Goal: Answer question/provide support: Share knowledge or assist other users

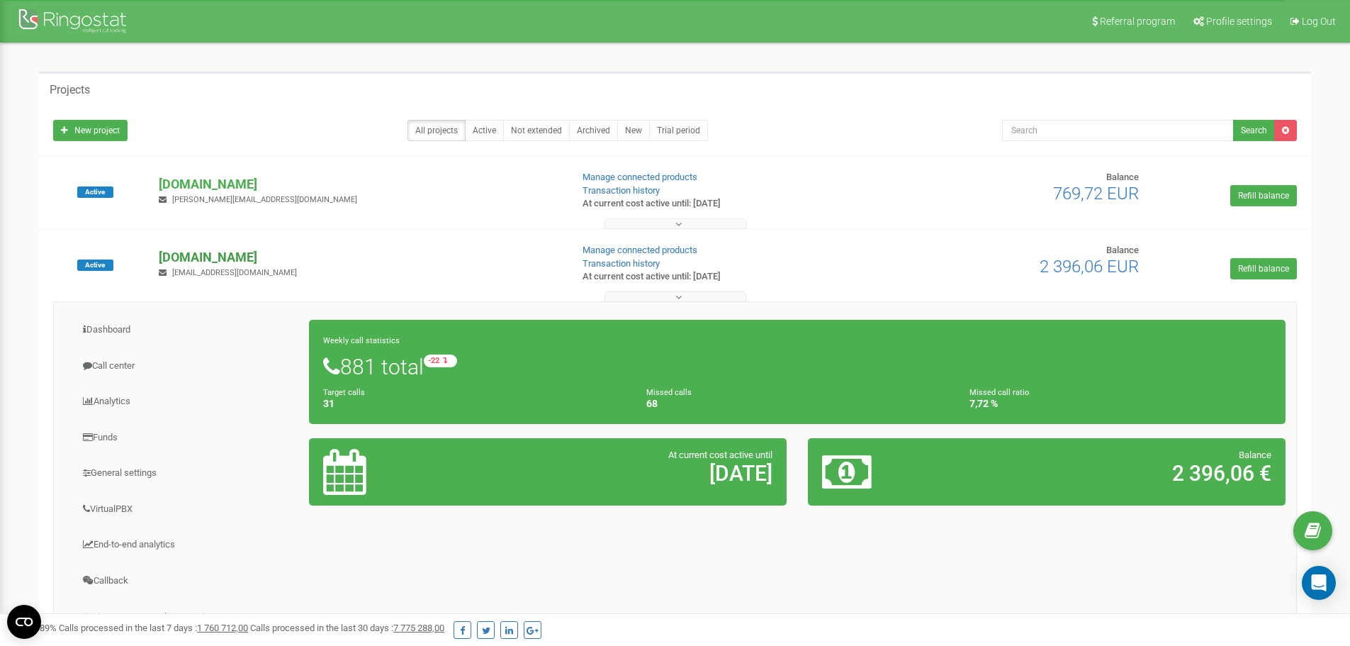
click at [178, 257] on p "[DOMAIN_NAME]" at bounding box center [359, 257] width 400 height 18
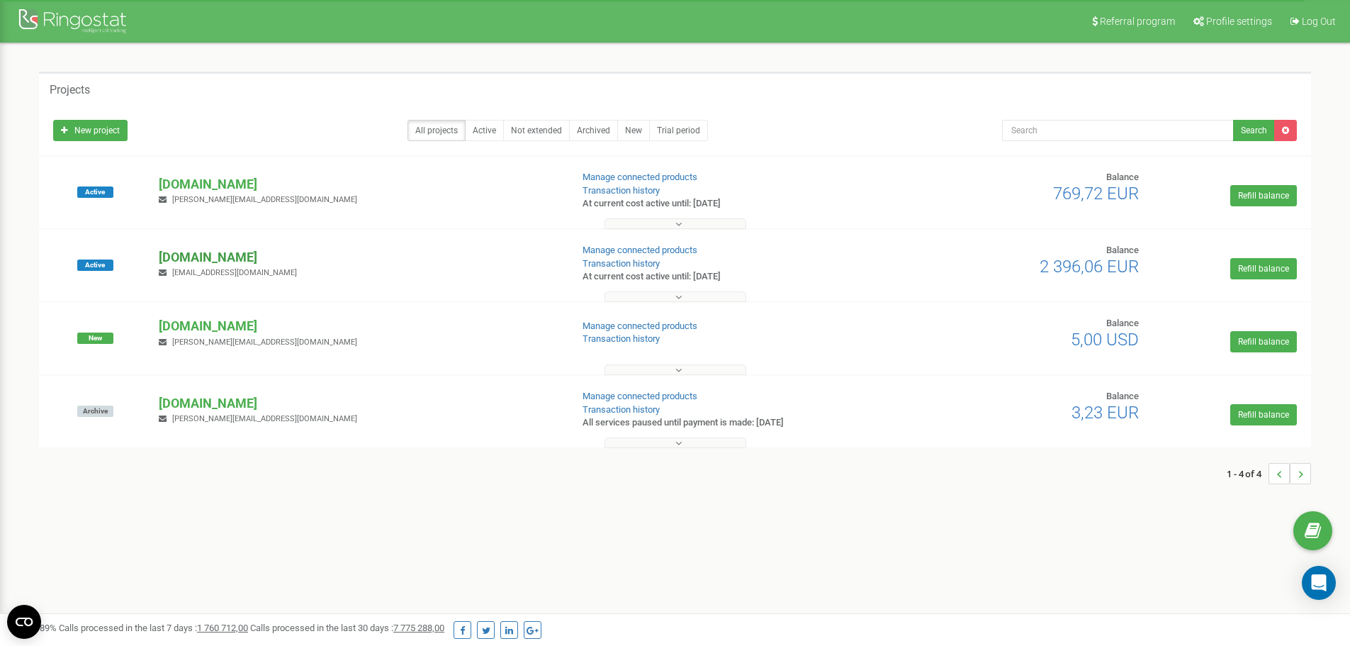
click at [178, 257] on p "[DOMAIN_NAME]" at bounding box center [359, 257] width 400 height 18
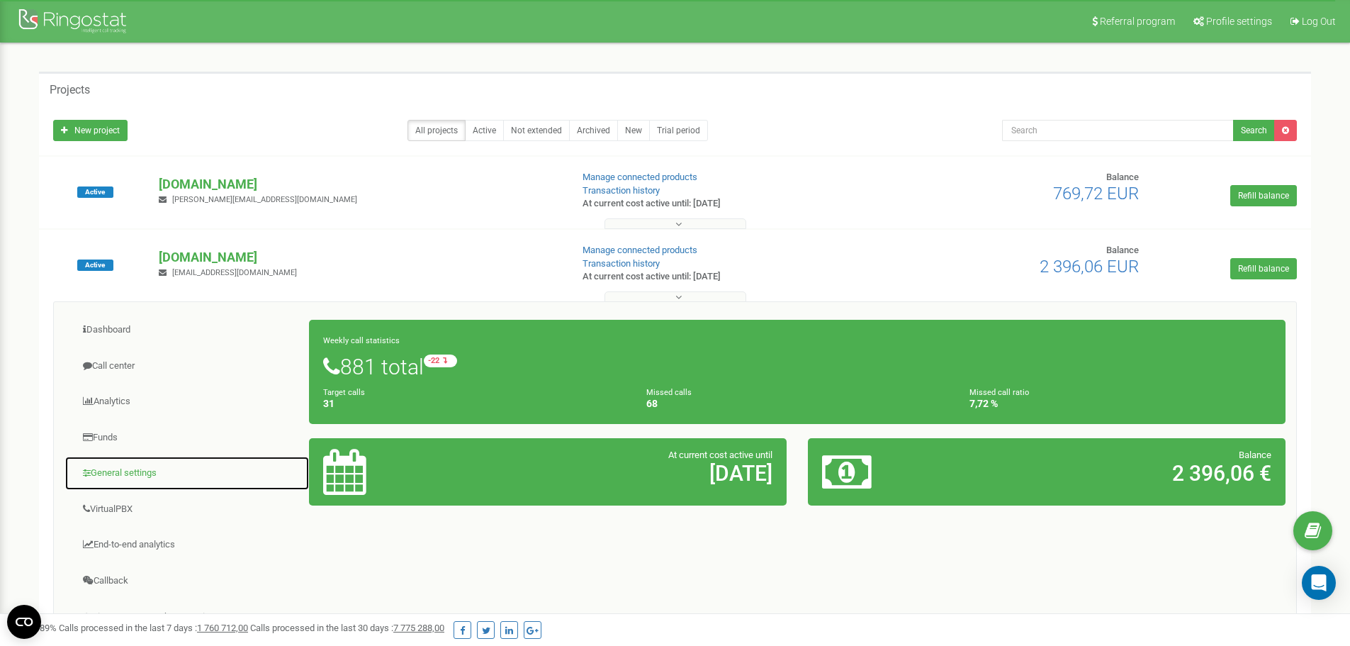
click at [145, 481] on link "General settings" at bounding box center [186, 473] width 245 height 35
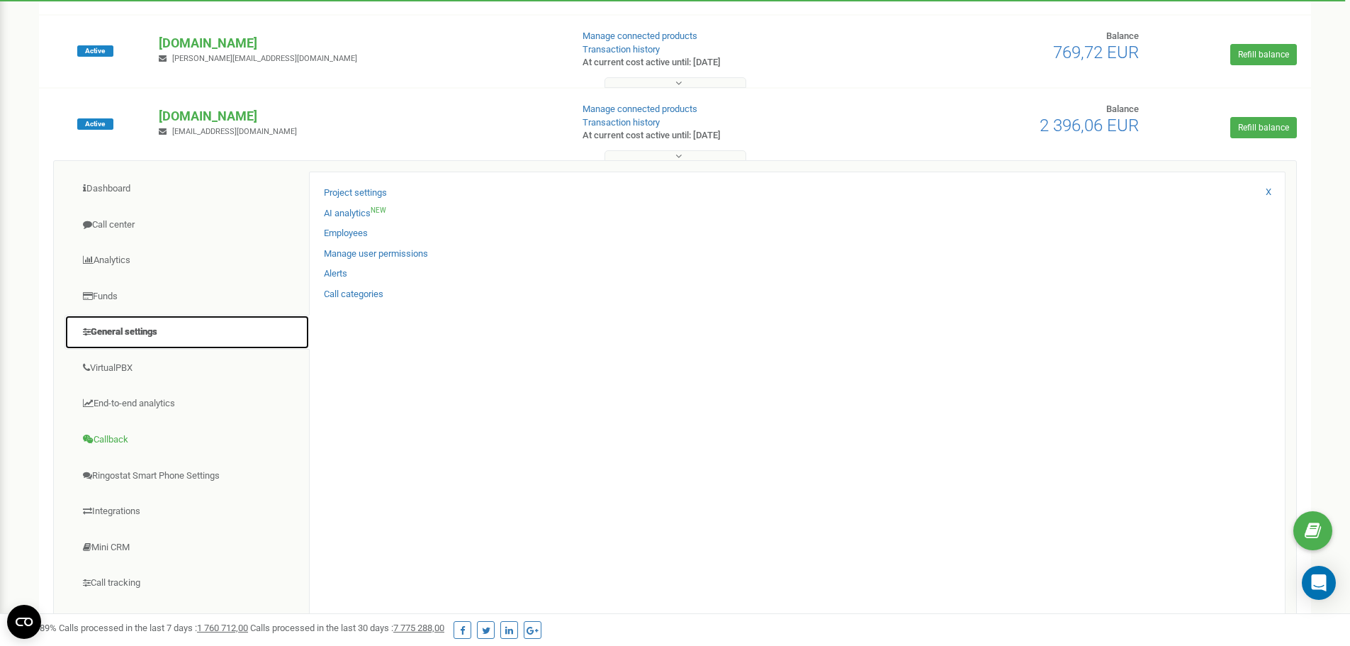
scroll to position [142, 0]
click at [1316, 576] on icon "Open Intercom Messenger" at bounding box center [1318, 582] width 16 height 18
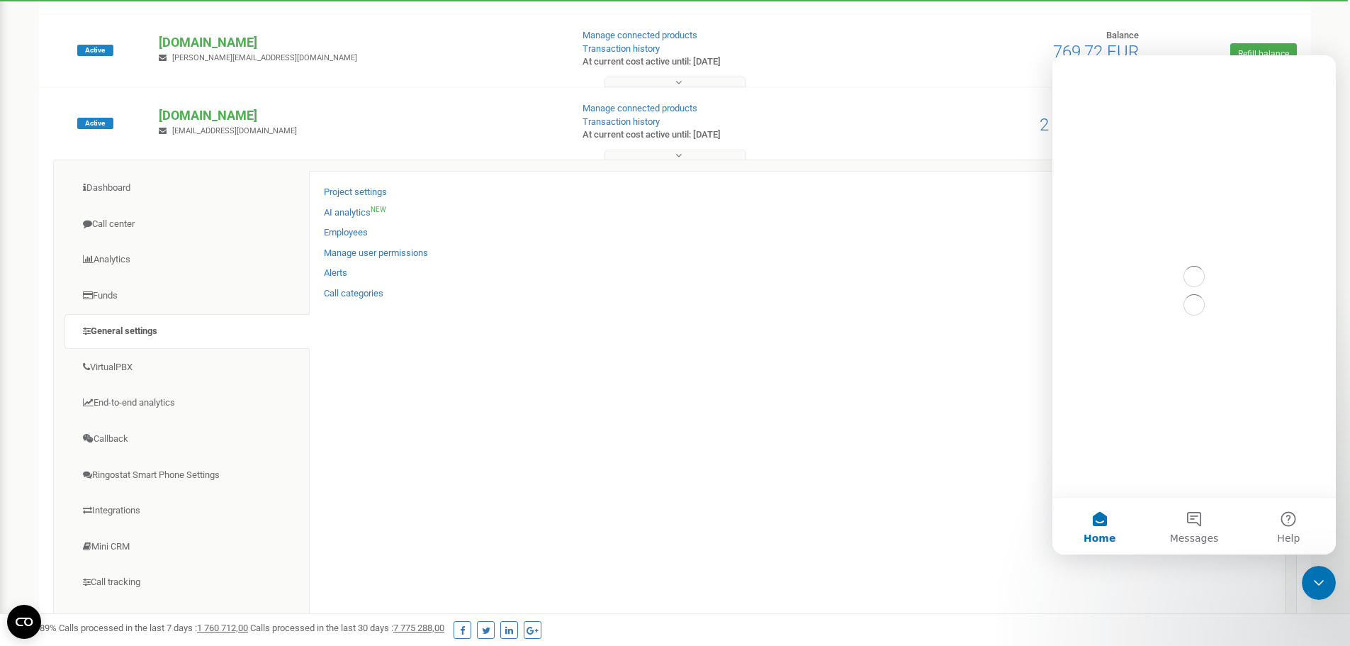
scroll to position [0, 0]
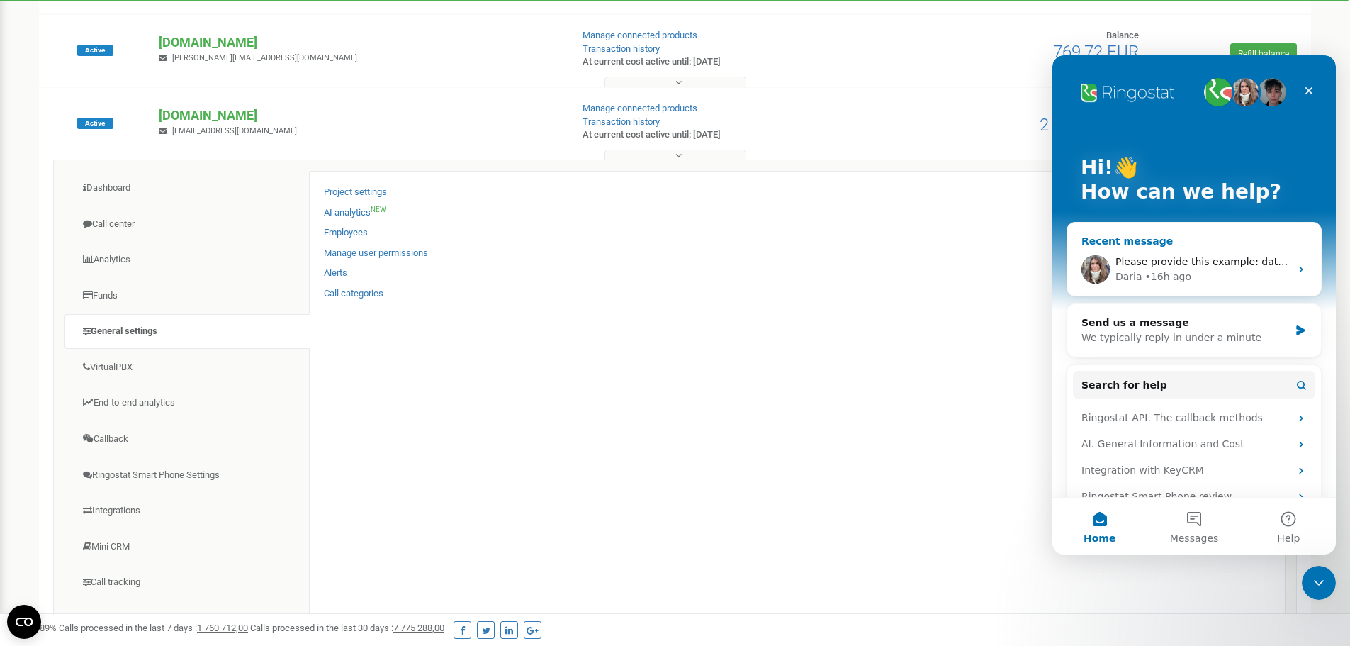
click at [1181, 252] on div "Please provide this example: date, client number Daria • 16h ago" at bounding box center [1194, 269] width 254 height 52
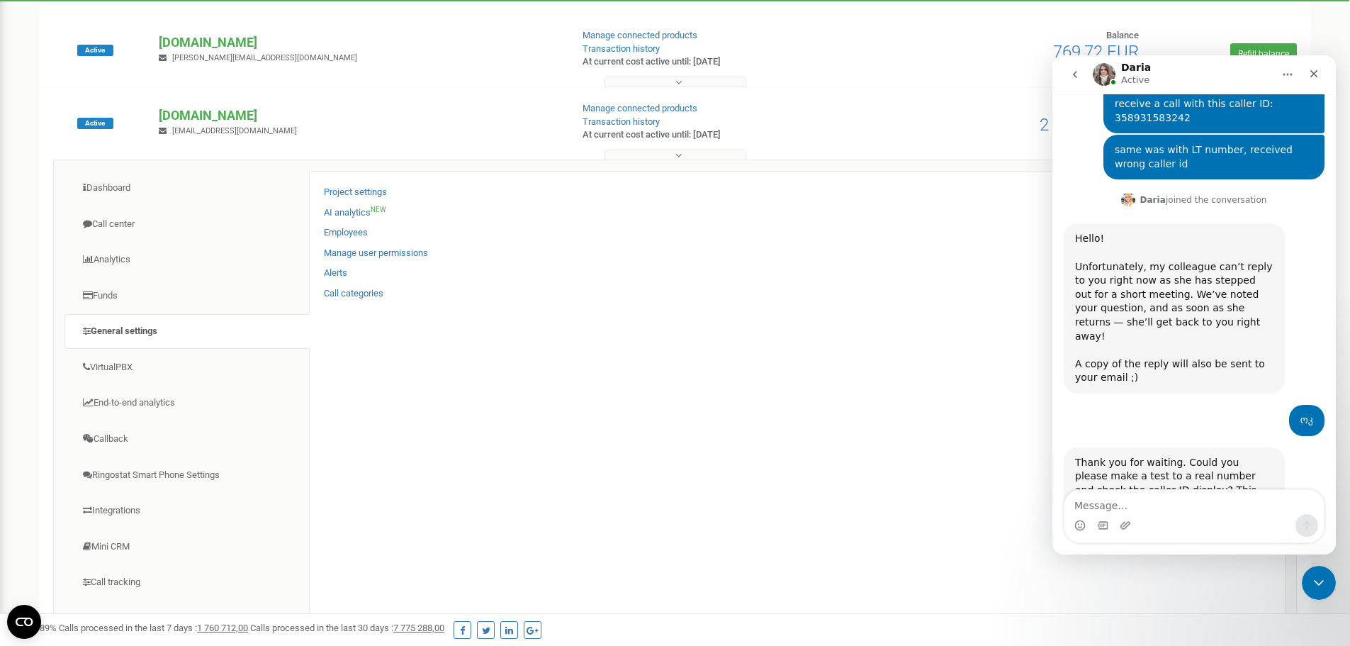
scroll to position [4806, 0]
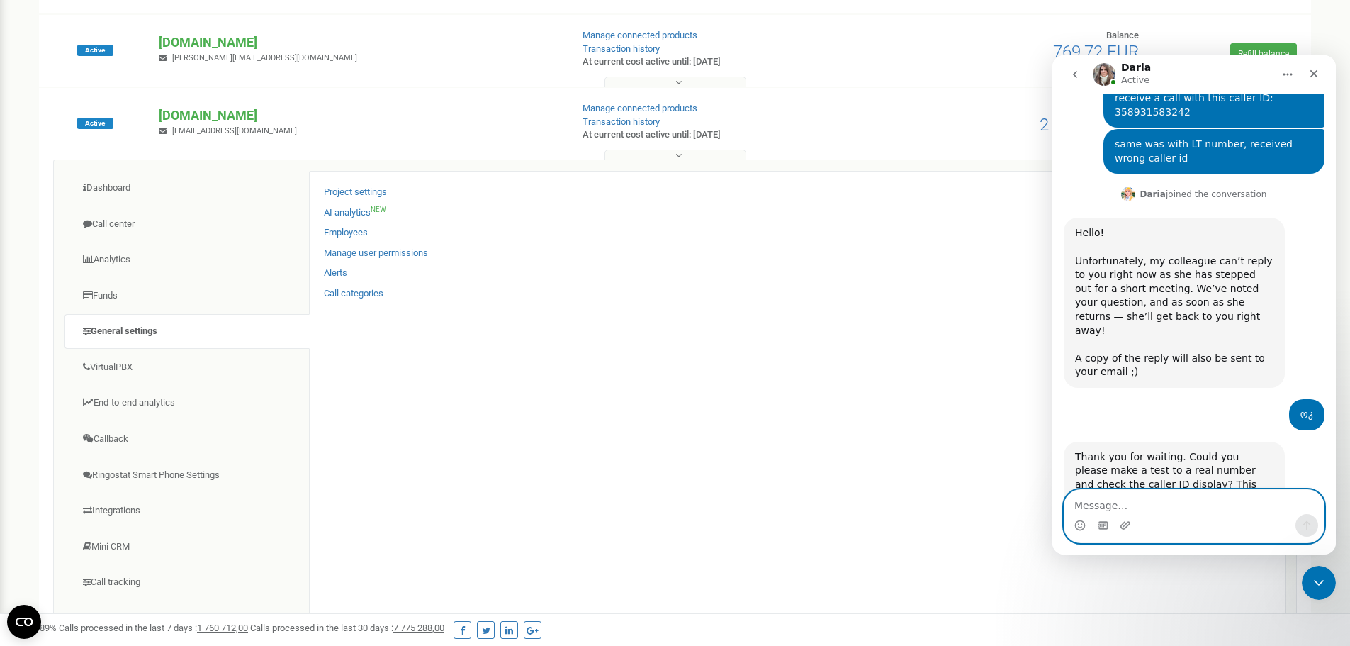
click at [1161, 507] on textarea "Message…" at bounding box center [1193, 502] width 259 height 24
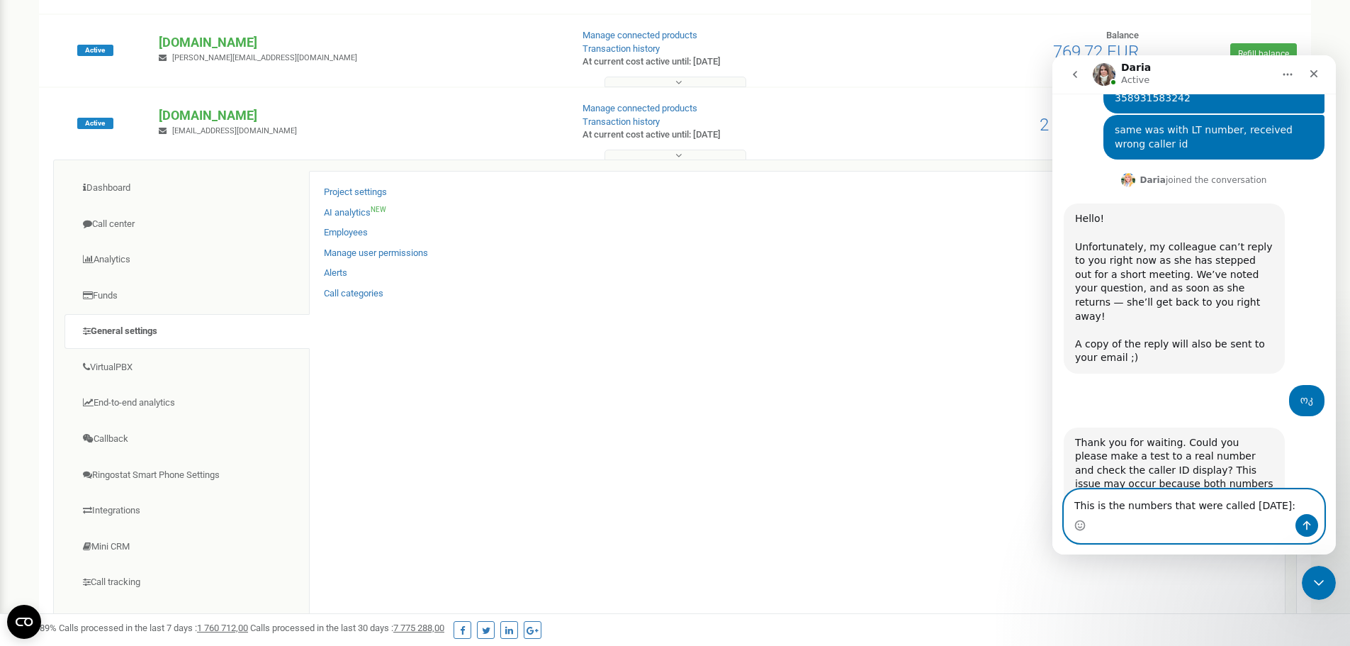
scroll to position [4834, 0]
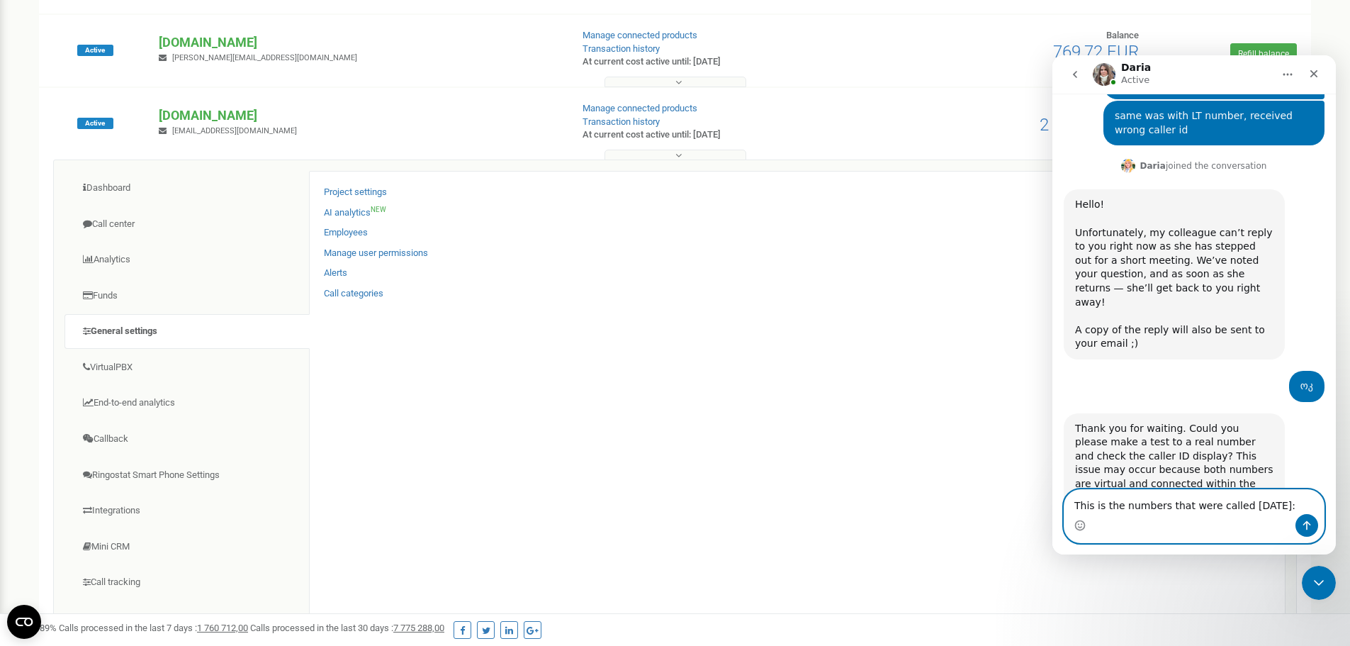
paste textarea "370 655 42828"
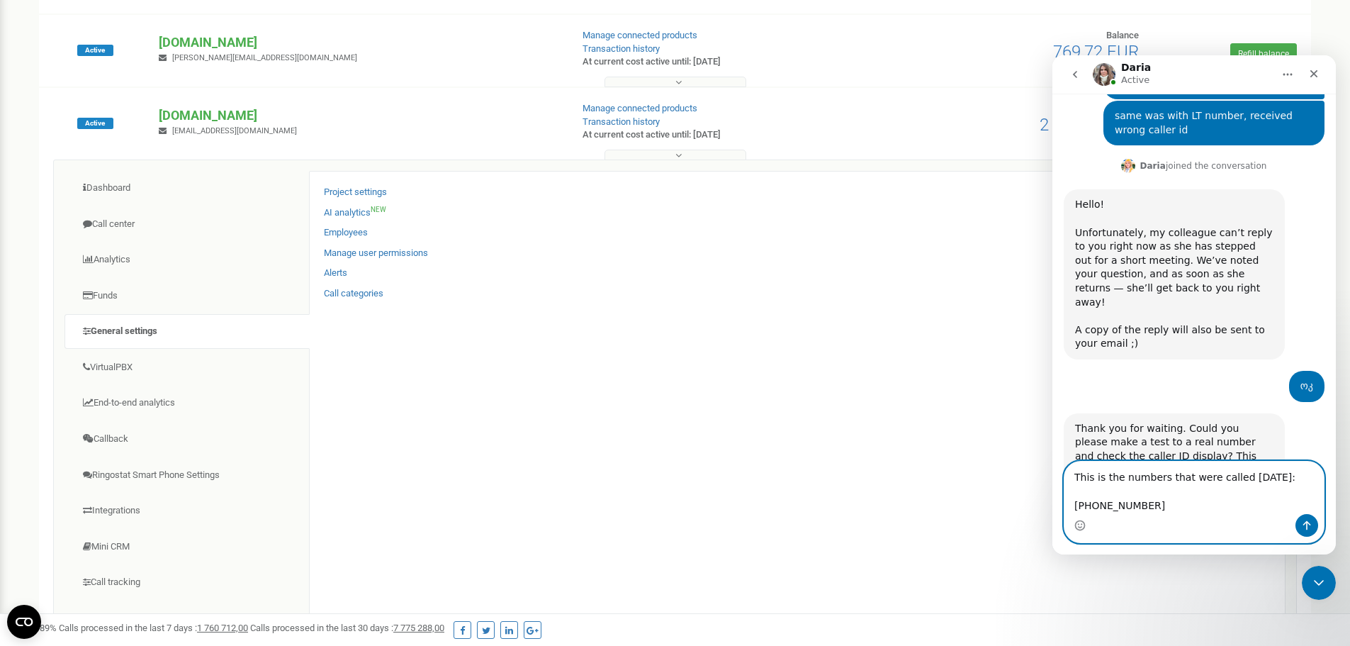
scroll to position [4848, 0]
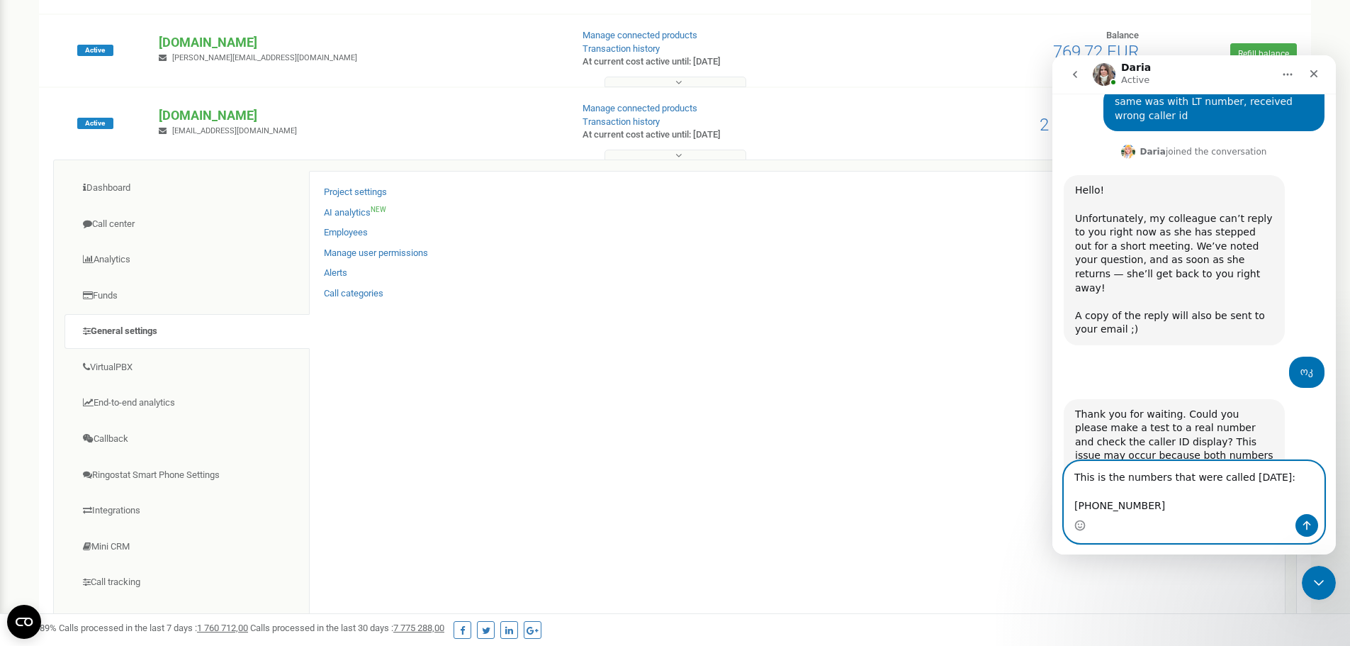
paste textarea "[PHONE_NUMBER]"
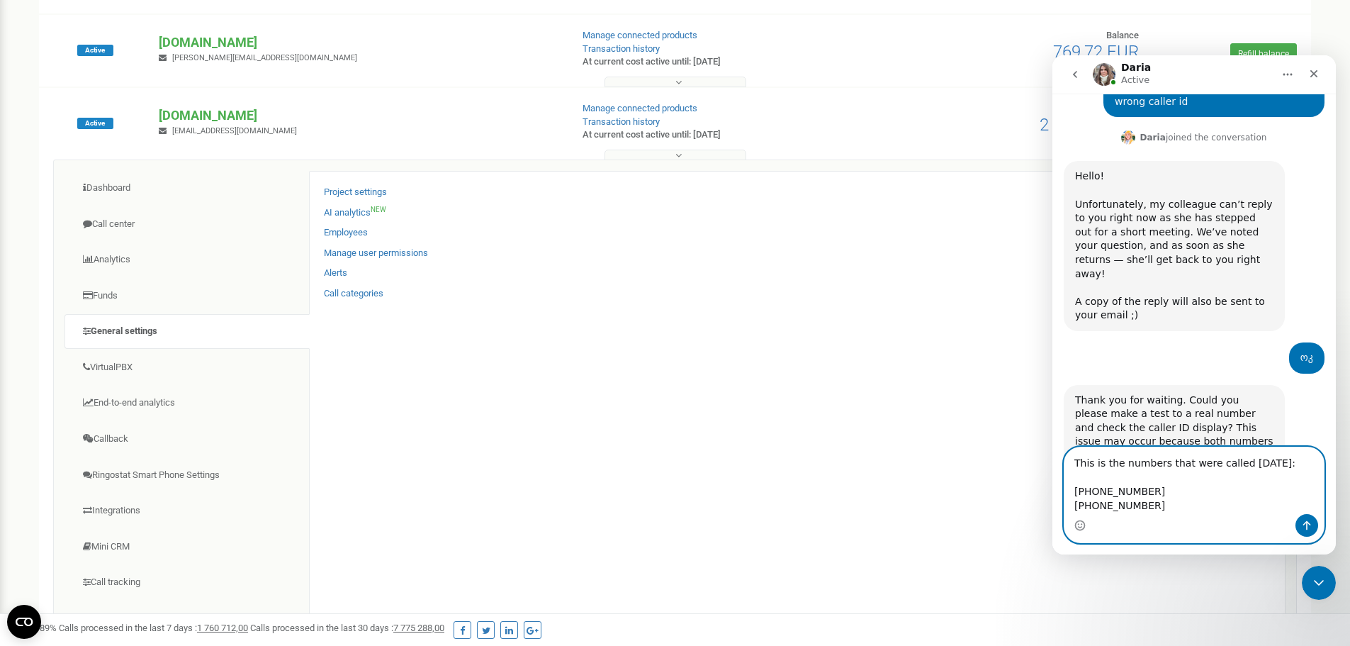
scroll to position [4877, 0]
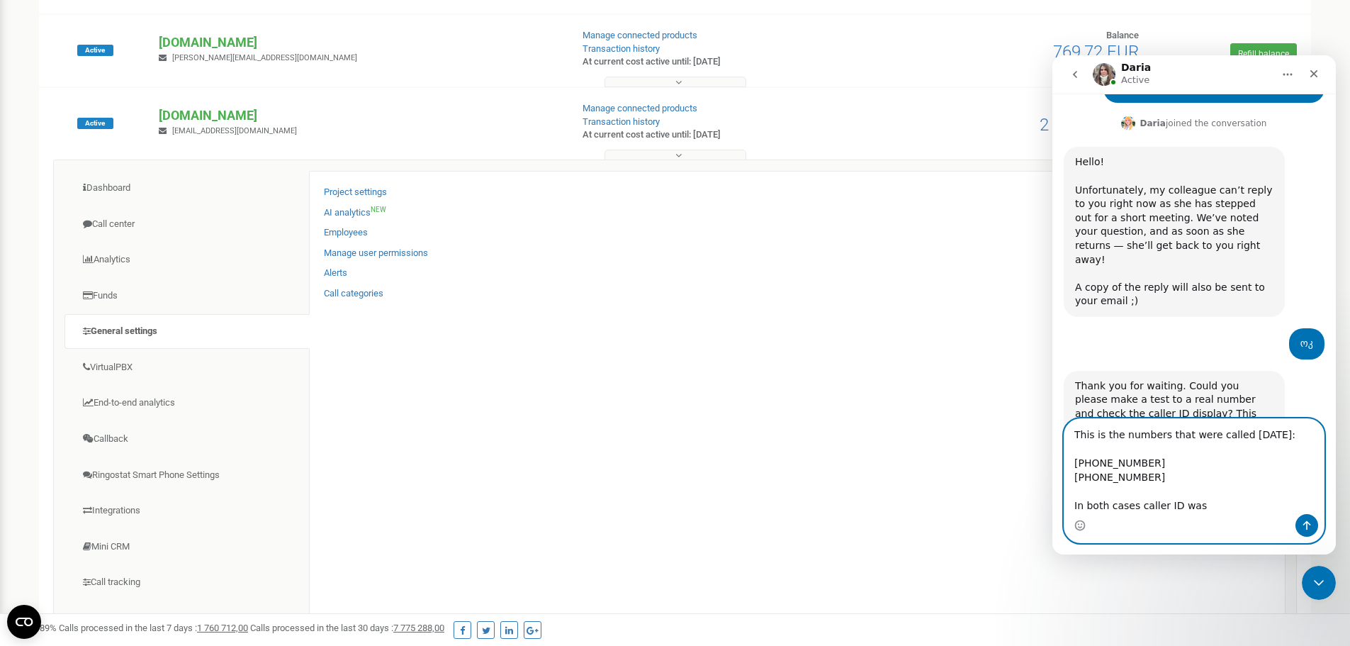
paste textarea "358931583242"
type textarea "This is the numbers that were called [DATE]: [PHONE_NUMBER] [PHONE_NUMBER] In b…"
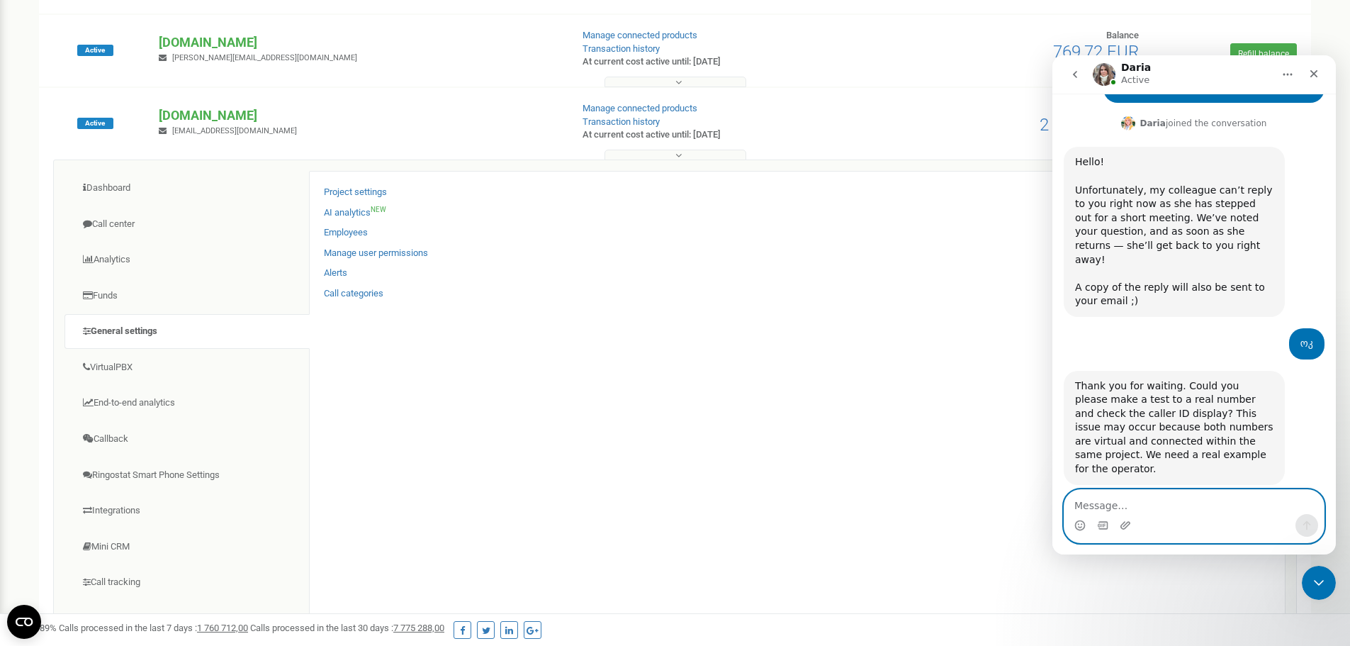
scroll to position [4937, 0]
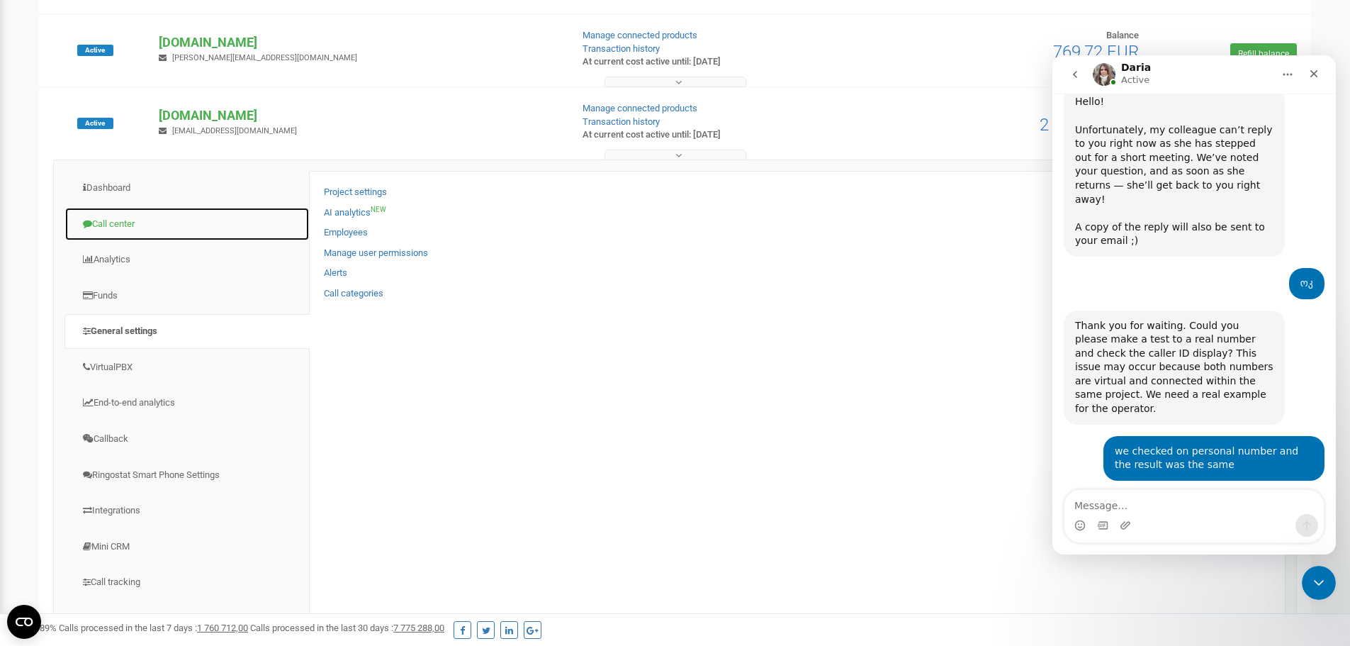
click at [123, 220] on link "Call center" at bounding box center [186, 224] width 245 height 35
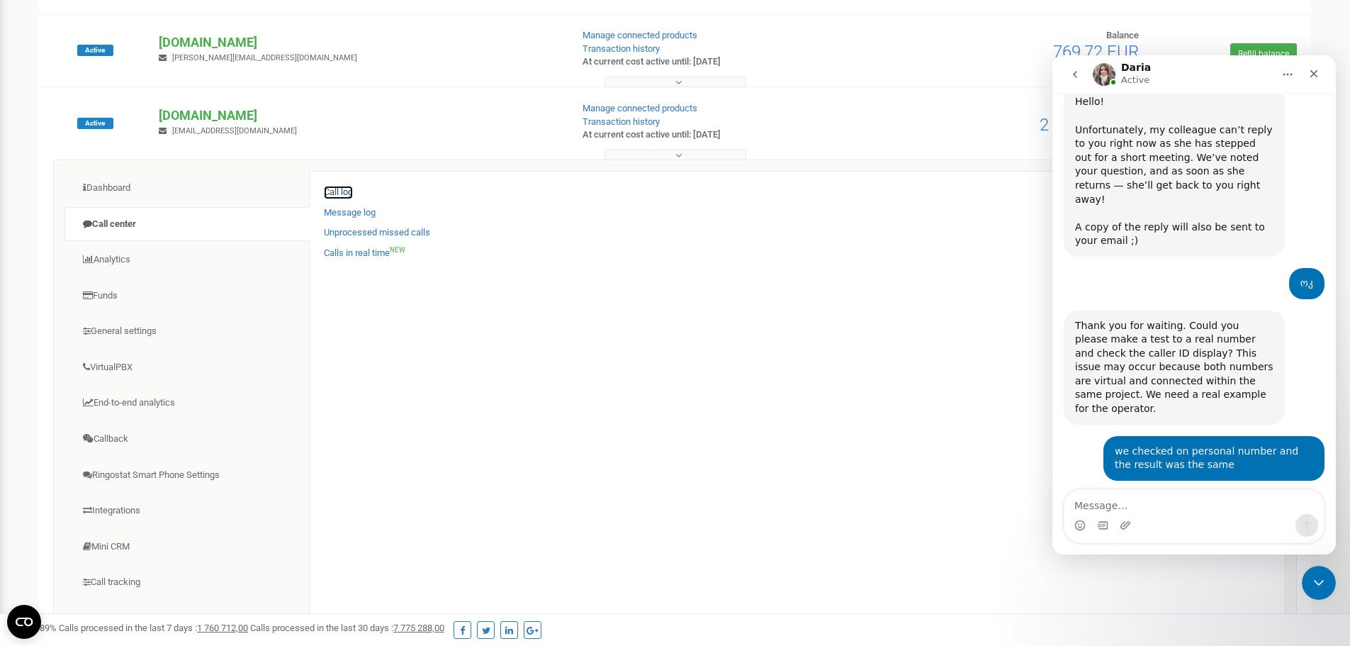
click at [347, 191] on link "Call log" at bounding box center [338, 192] width 29 height 13
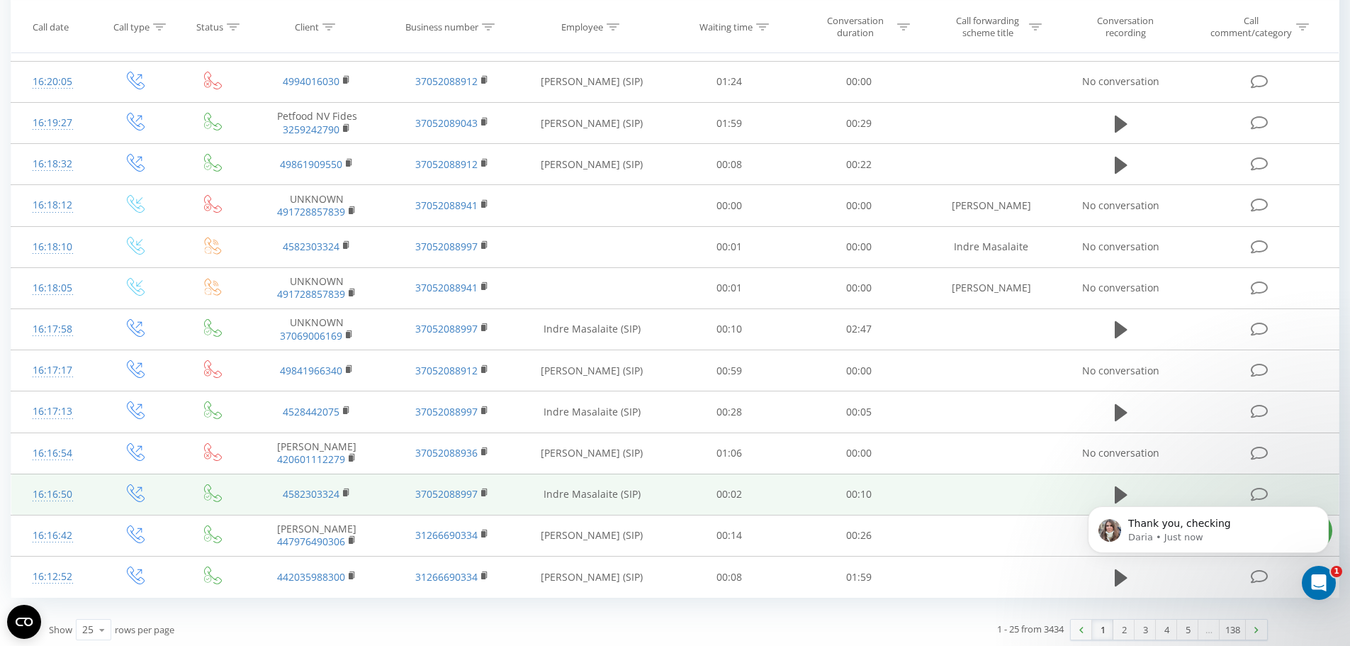
scroll to position [679, 0]
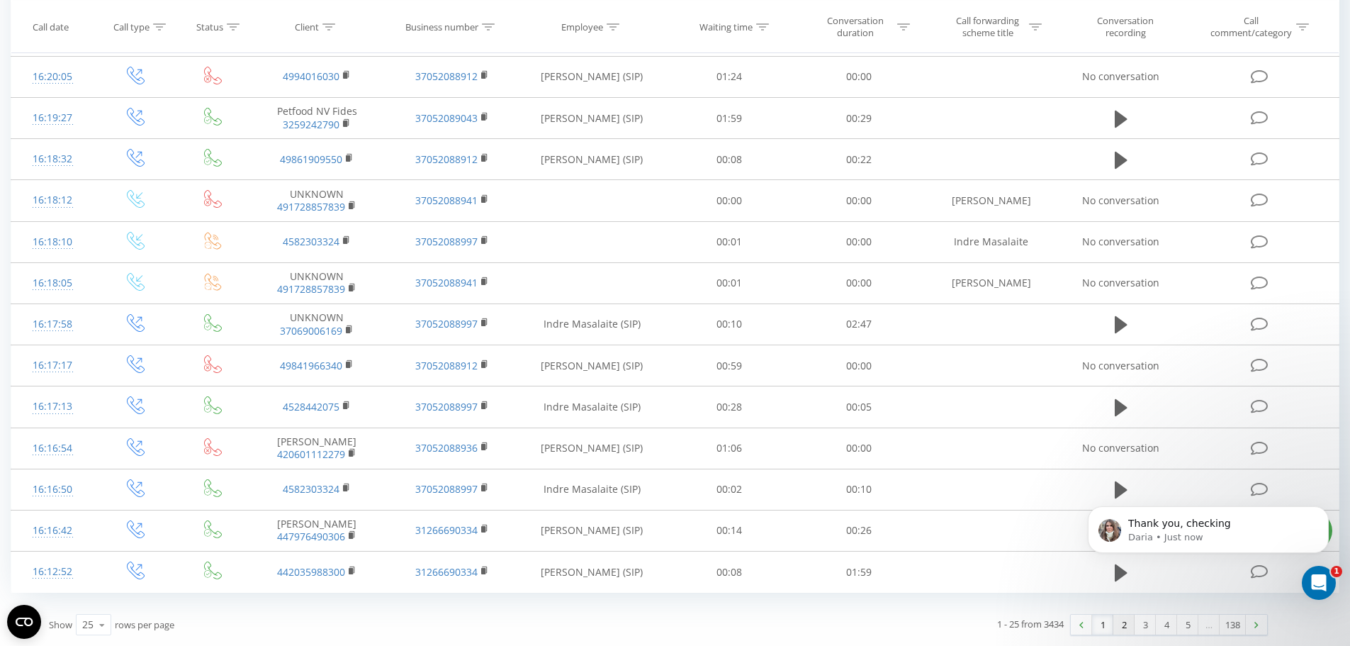
click at [1127, 629] on link "2" at bounding box center [1123, 624] width 21 height 20
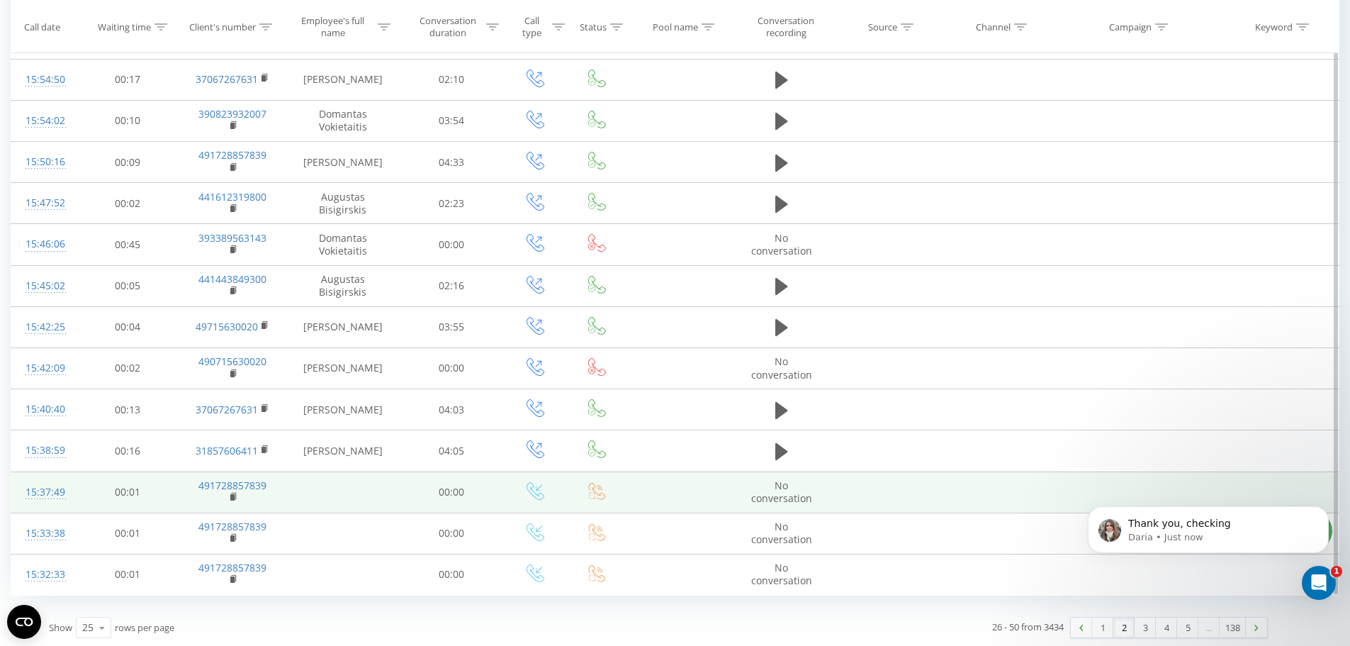
scroll to position [651, 0]
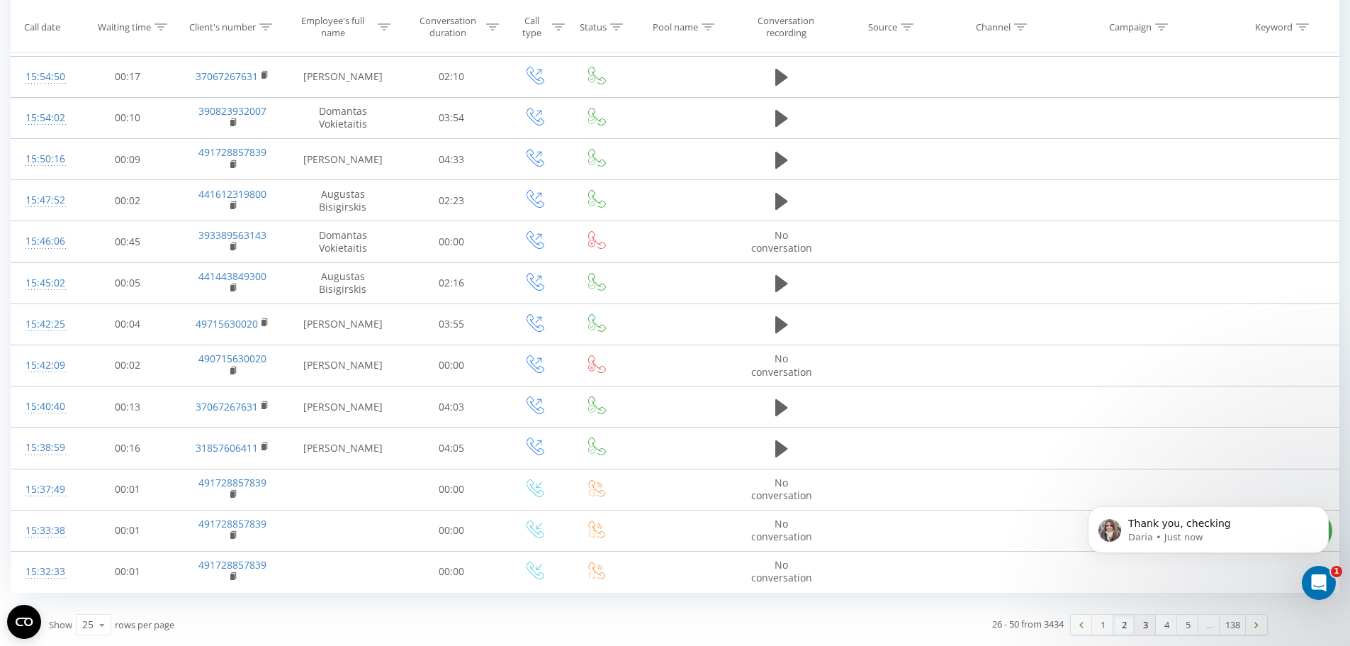
click at [1140, 625] on link "3" at bounding box center [1144, 624] width 21 height 20
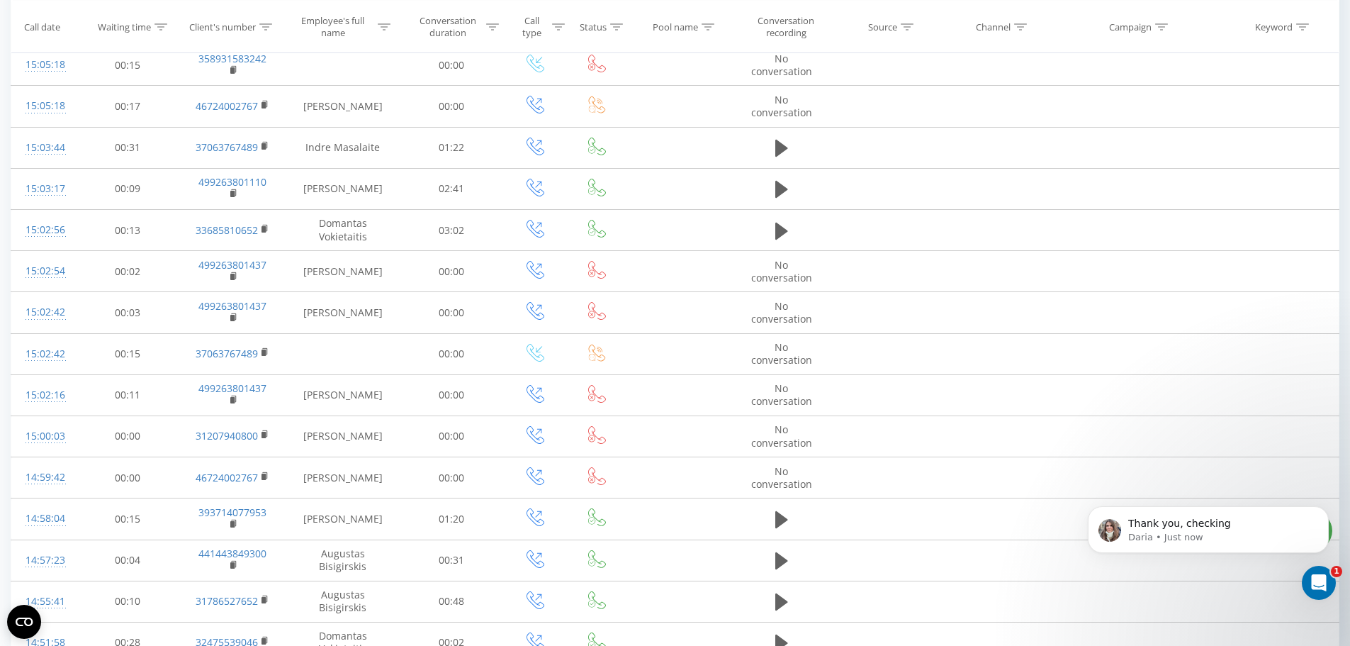
scroll to position [651, 0]
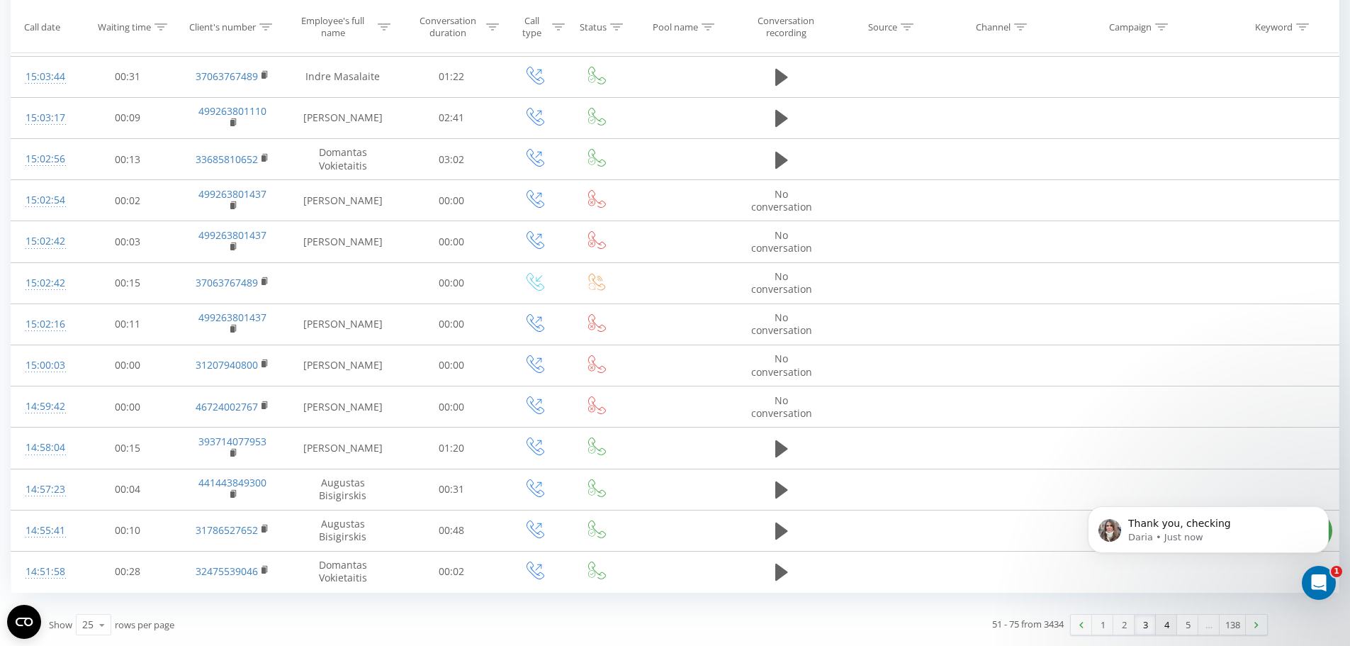
click at [1159, 626] on link "4" at bounding box center [1166, 624] width 21 height 20
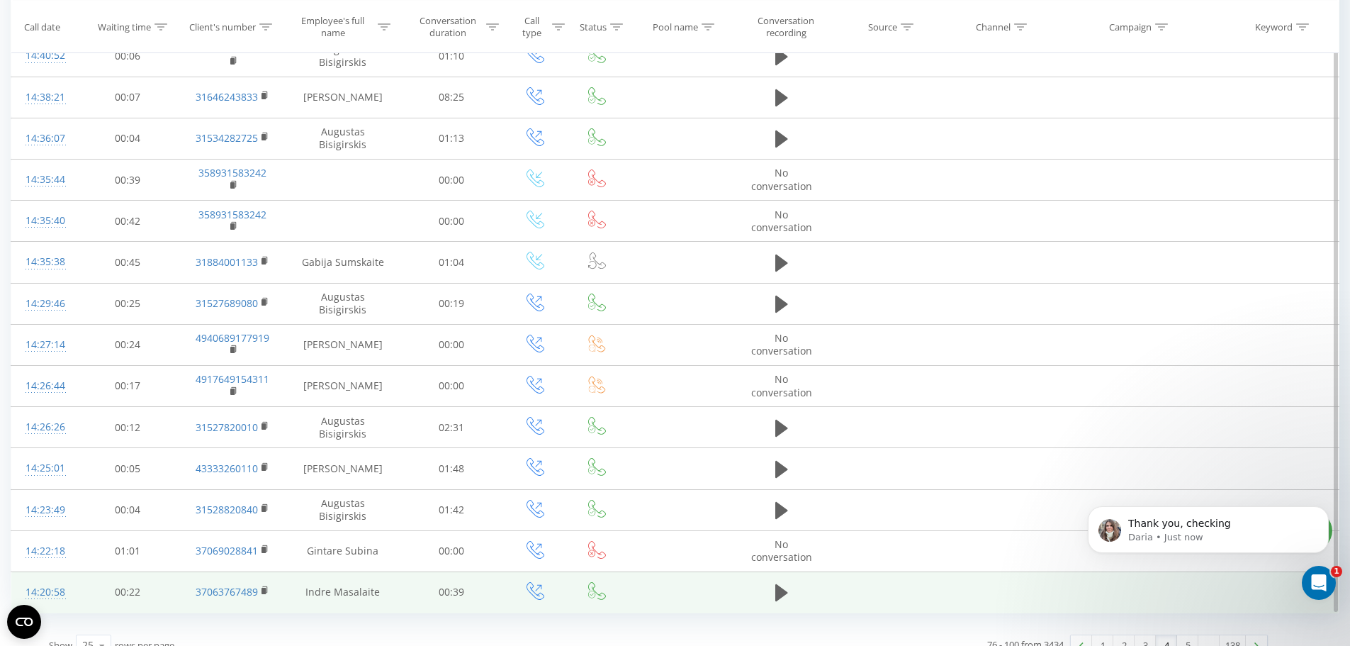
scroll to position [651, 0]
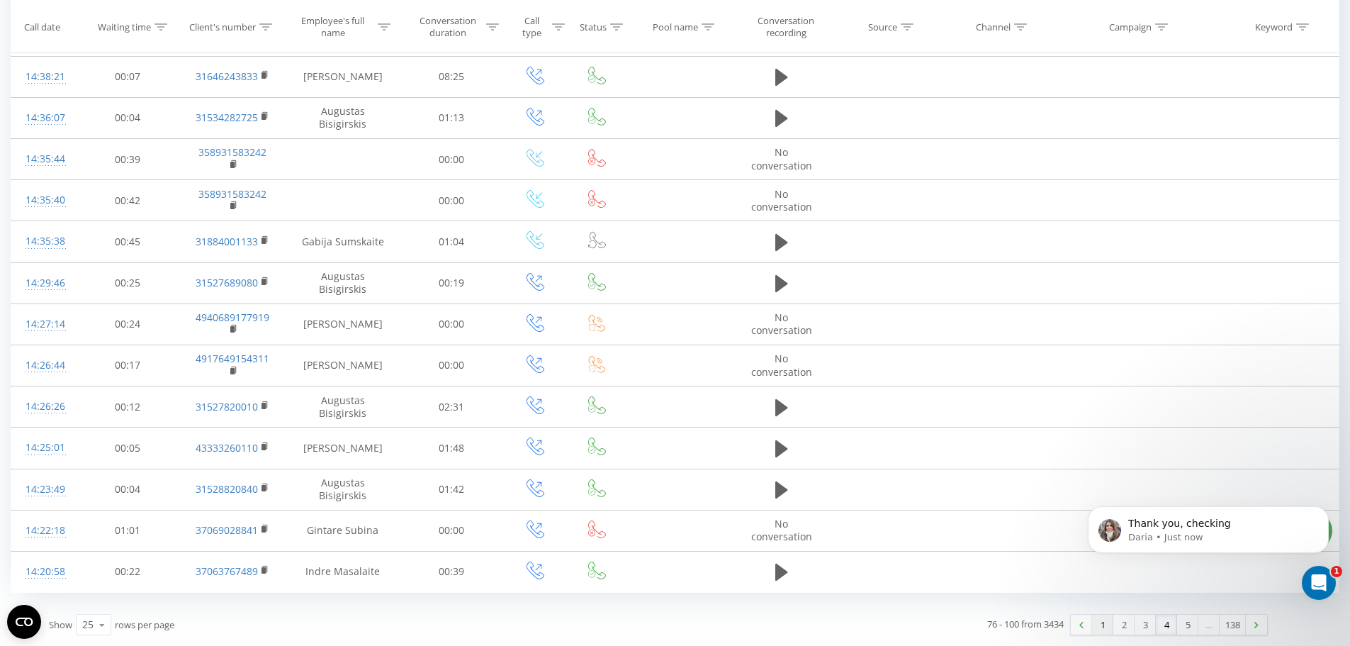
click at [1100, 623] on link "1" at bounding box center [1102, 624] width 21 height 20
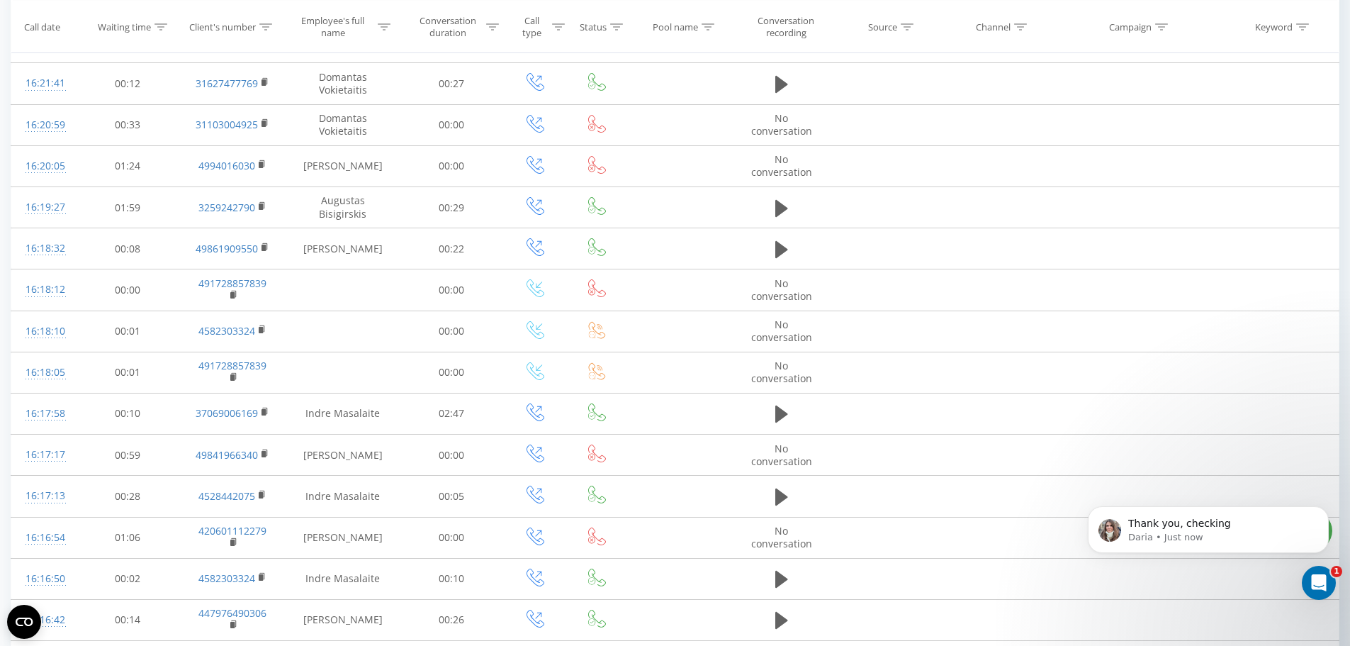
scroll to position [679, 0]
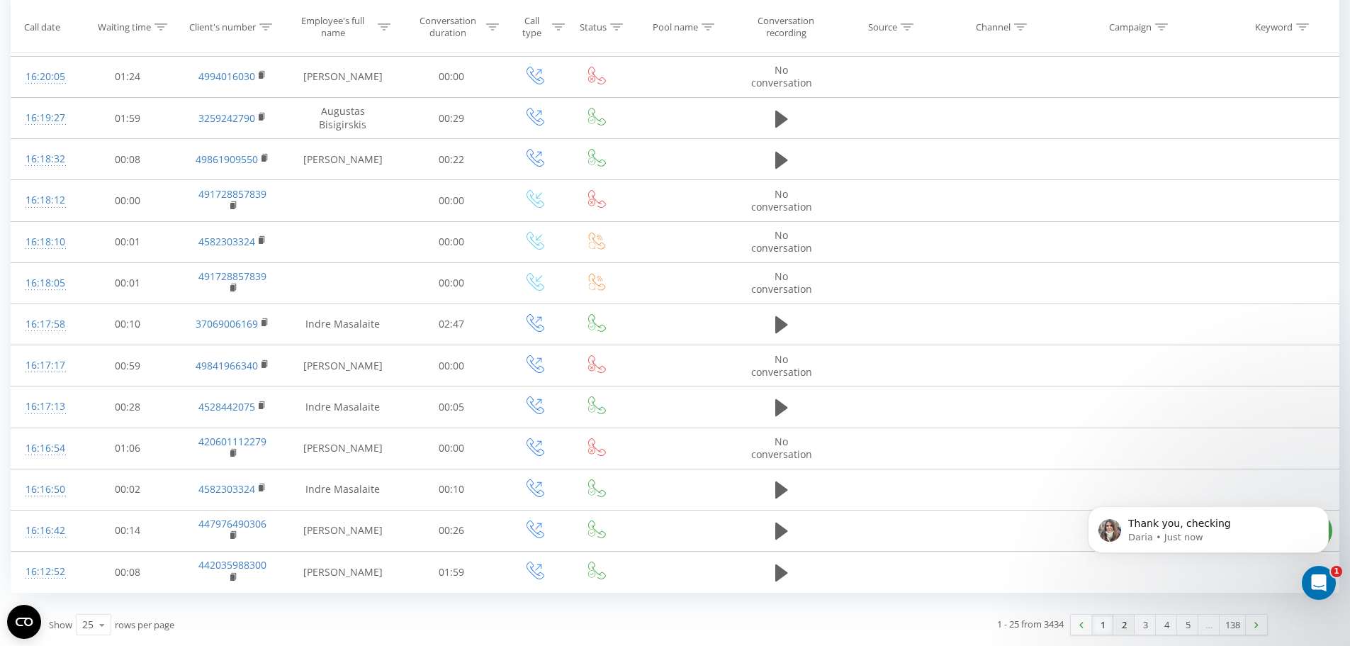
click at [1117, 629] on link "2" at bounding box center [1123, 624] width 21 height 20
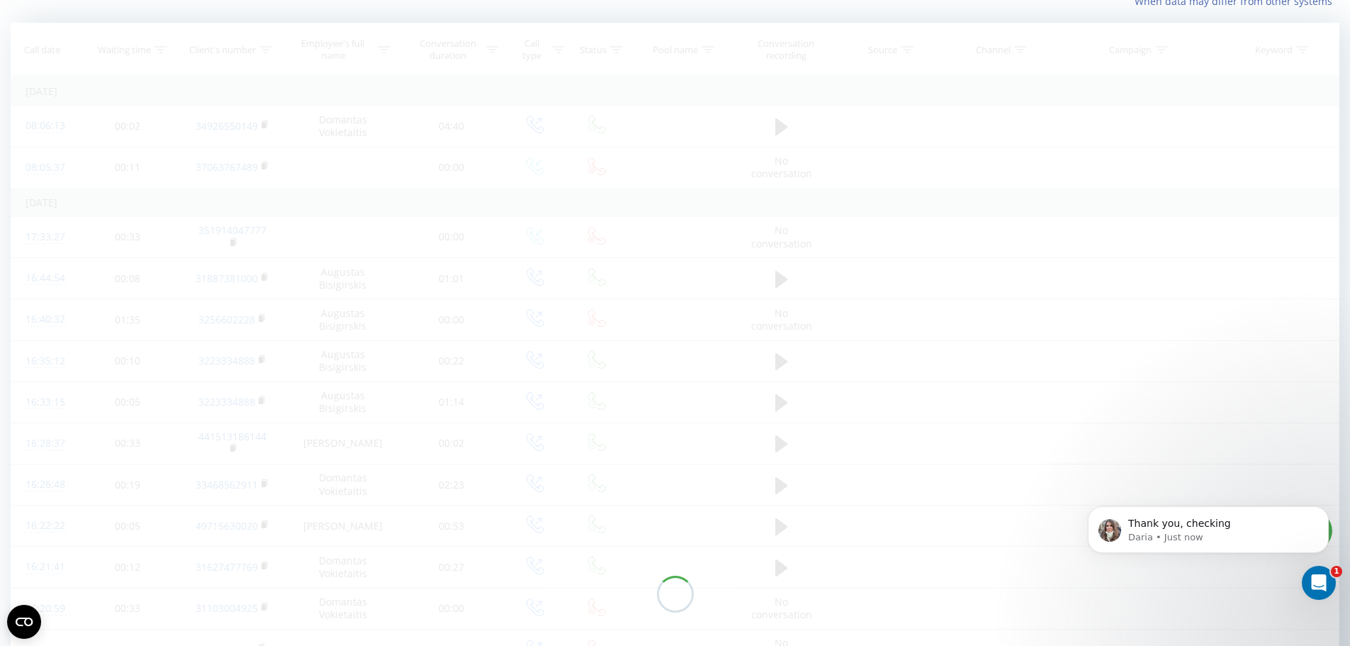
scroll to position [94, 0]
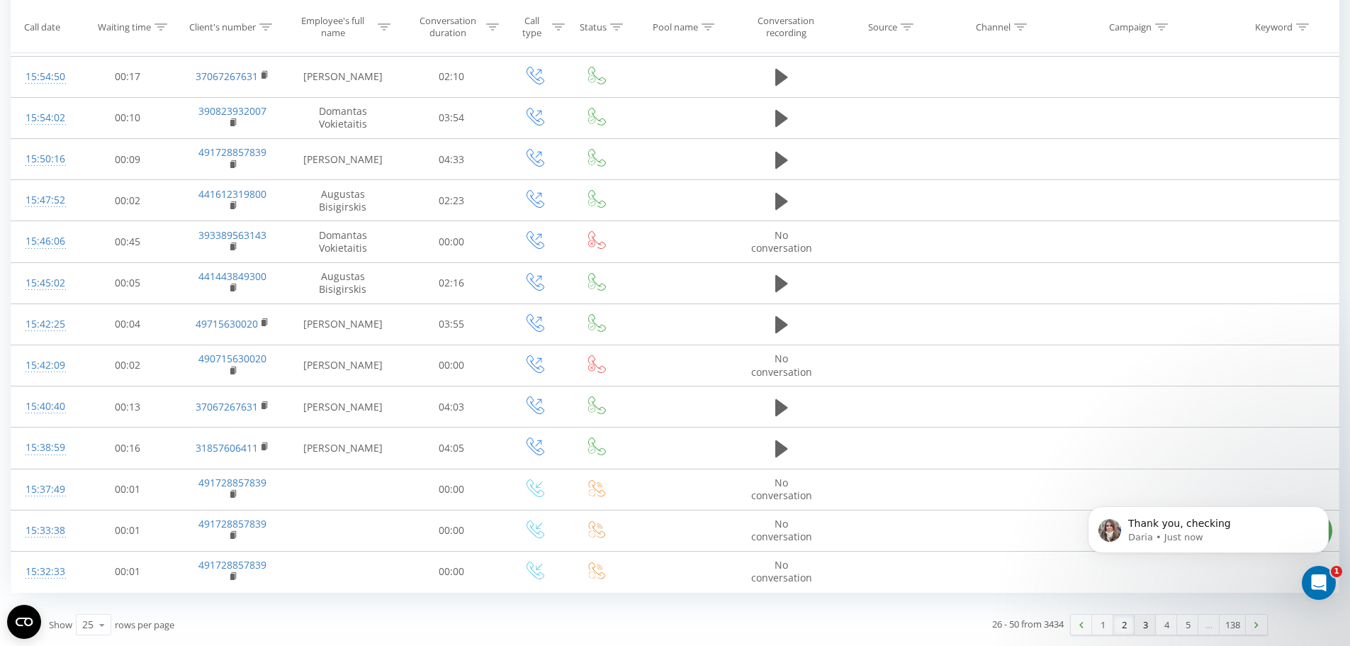
click at [1142, 620] on link "3" at bounding box center [1144, 624] width 21 height 20
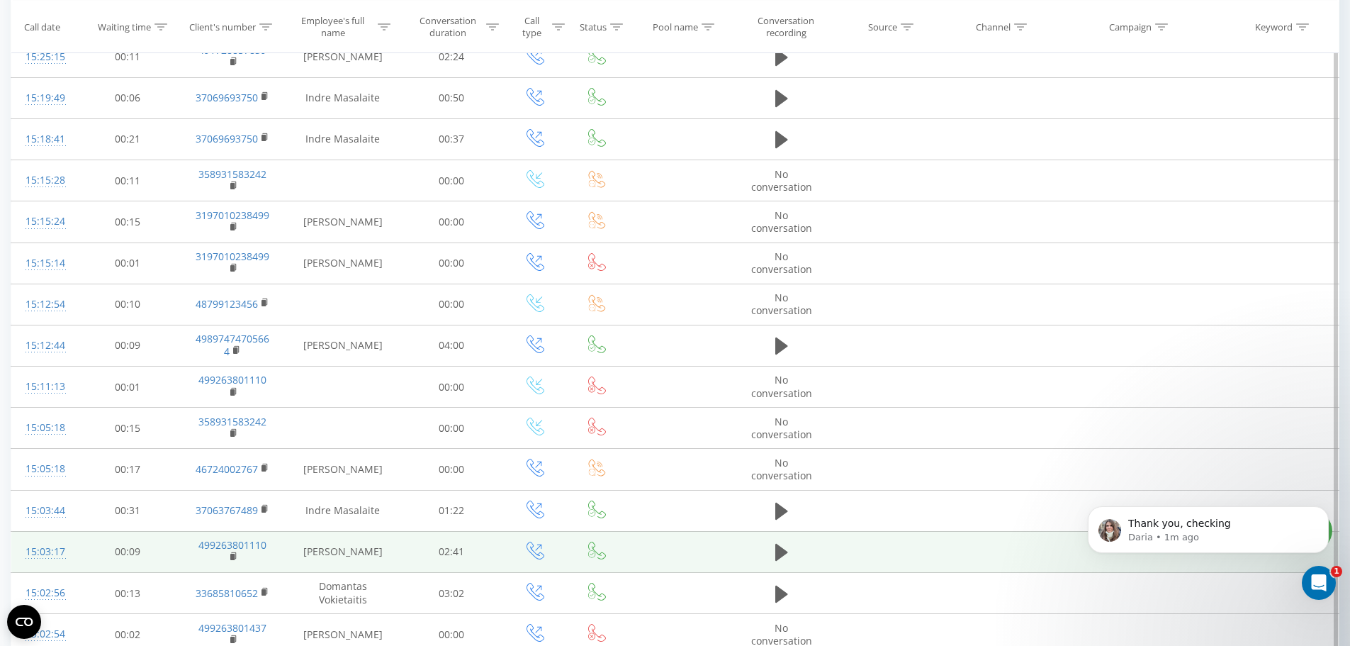
scroll to position [651, 0]
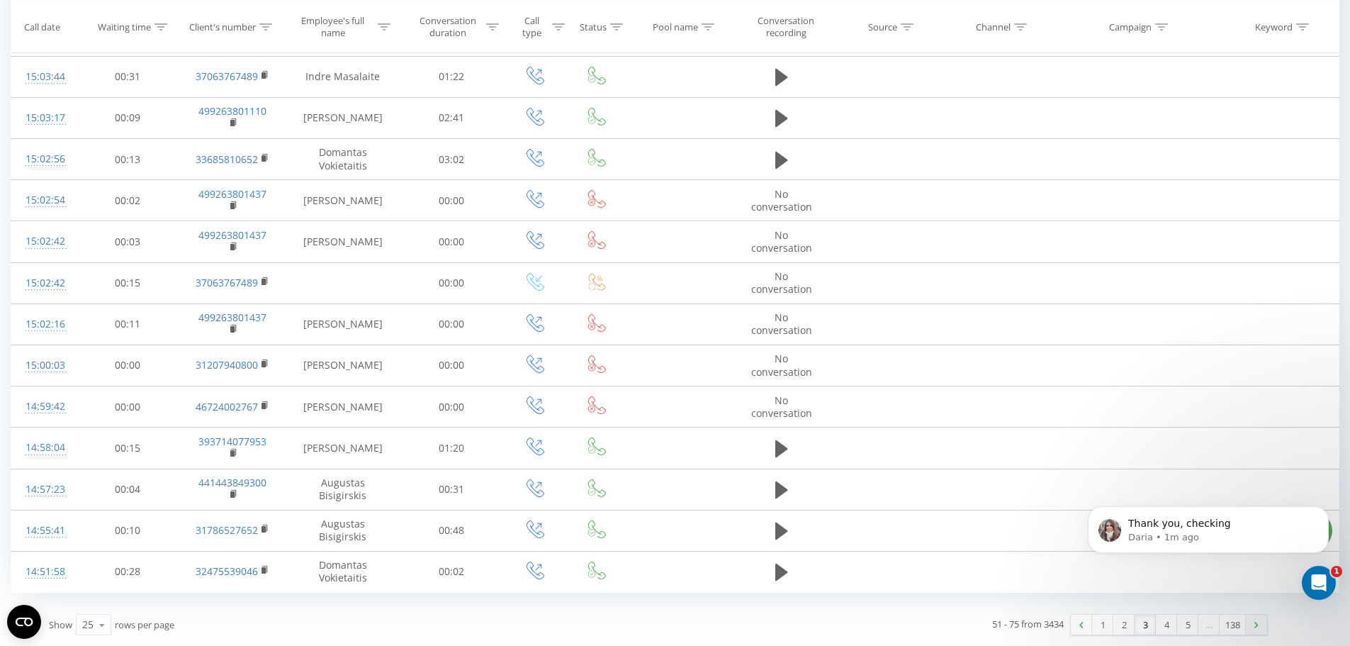
click at [1260, 626] on link at bounding box center [1256, 624] width 21 height 20
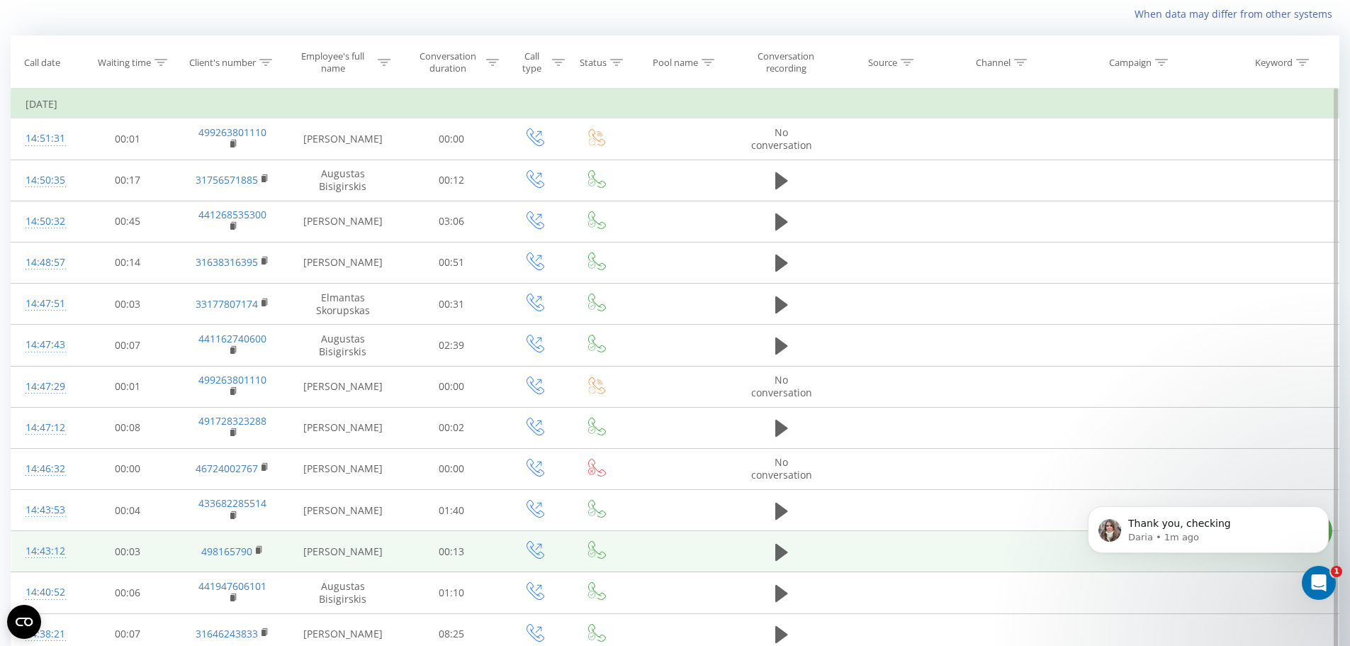
scroll to position [651, 0]
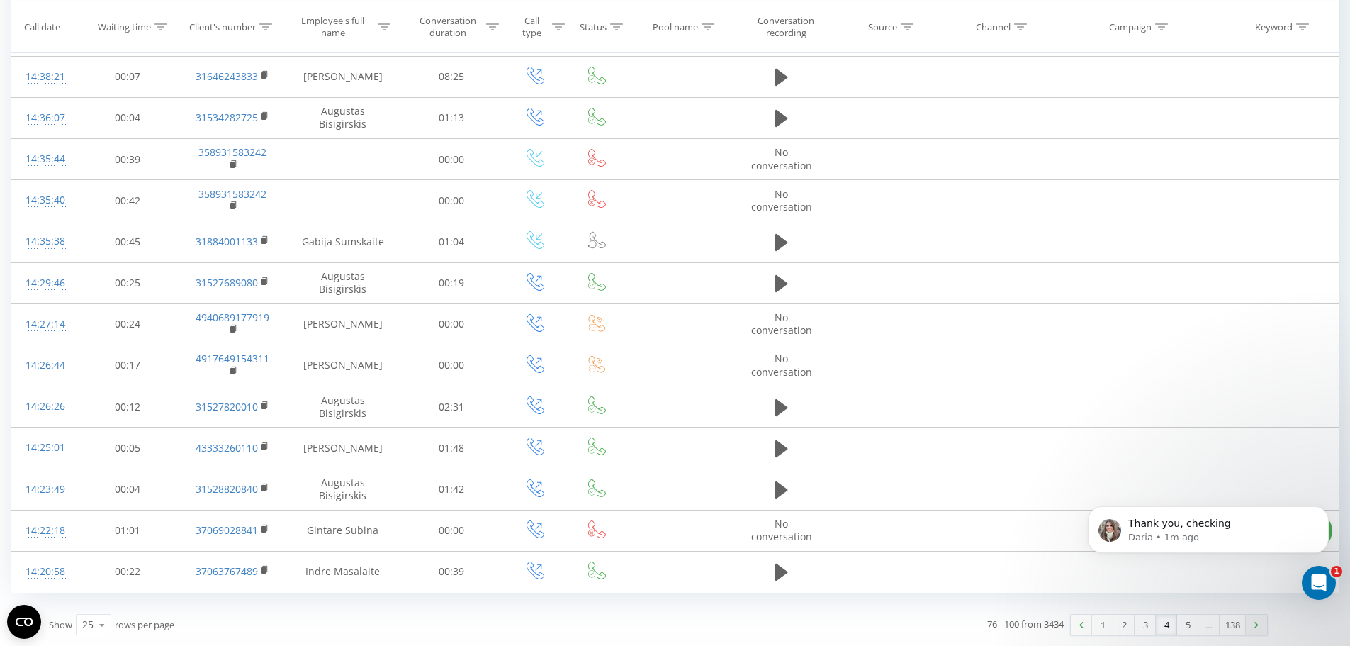
click at [1258, 628] on link at bounding box center [1256, 624] width 21 height 20
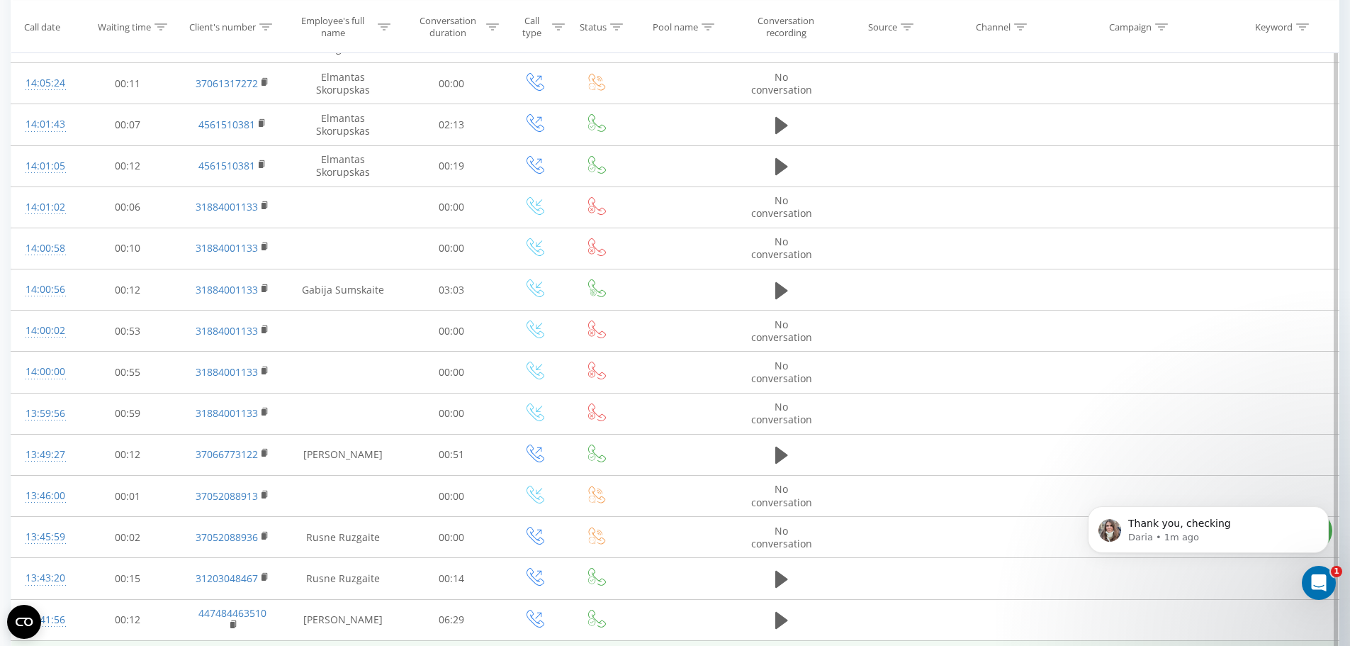
scroll to position [651, 0]
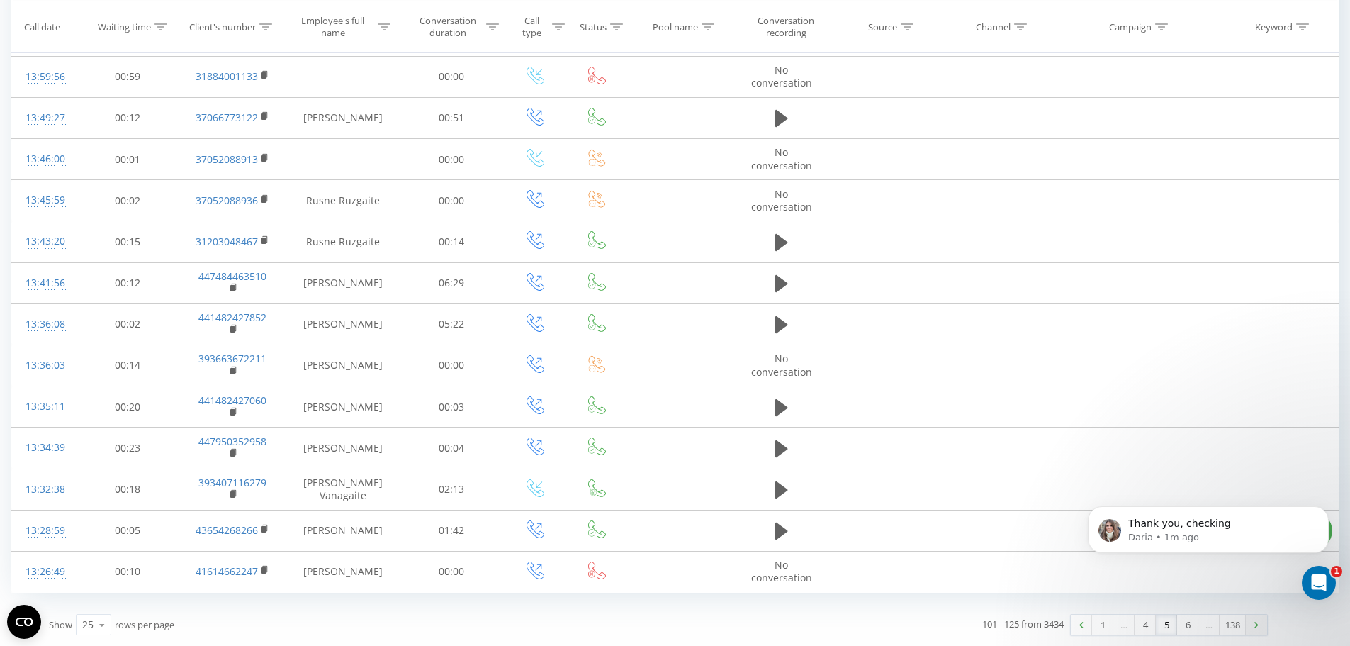
click at [1256, 629] on link at bounding box center [1256, 624] width 21 height 20
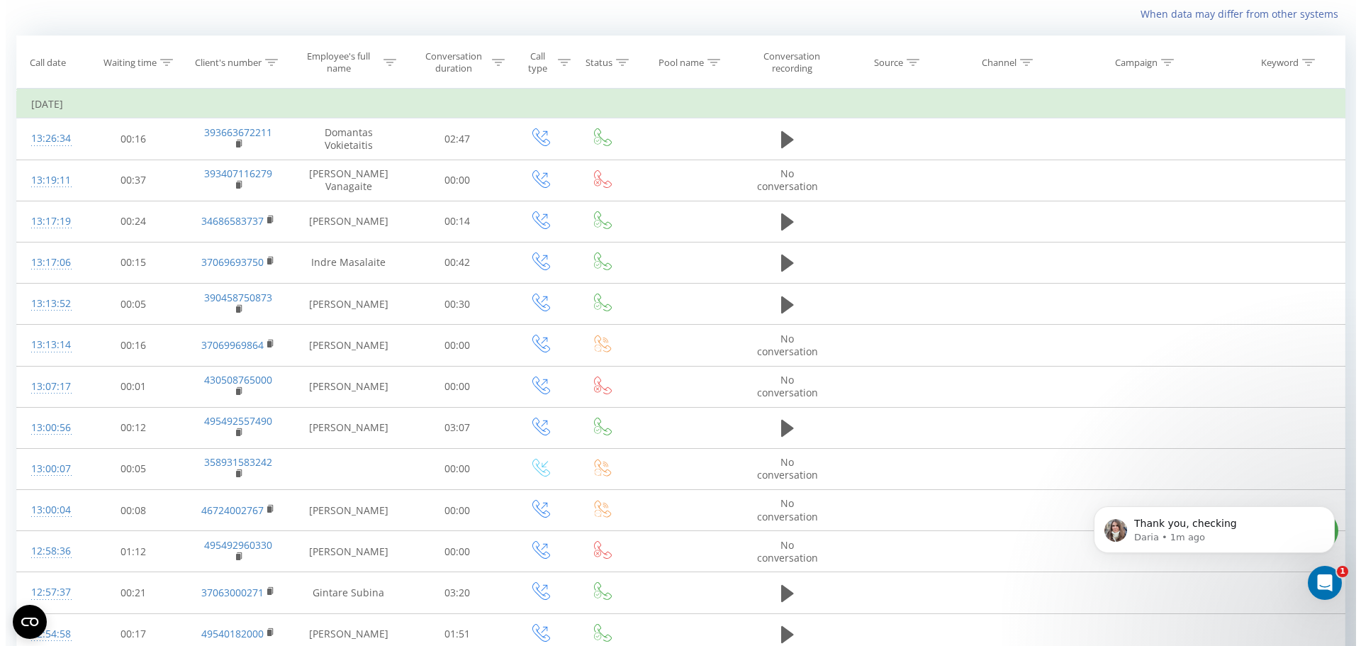
scroll to position [446, 0]
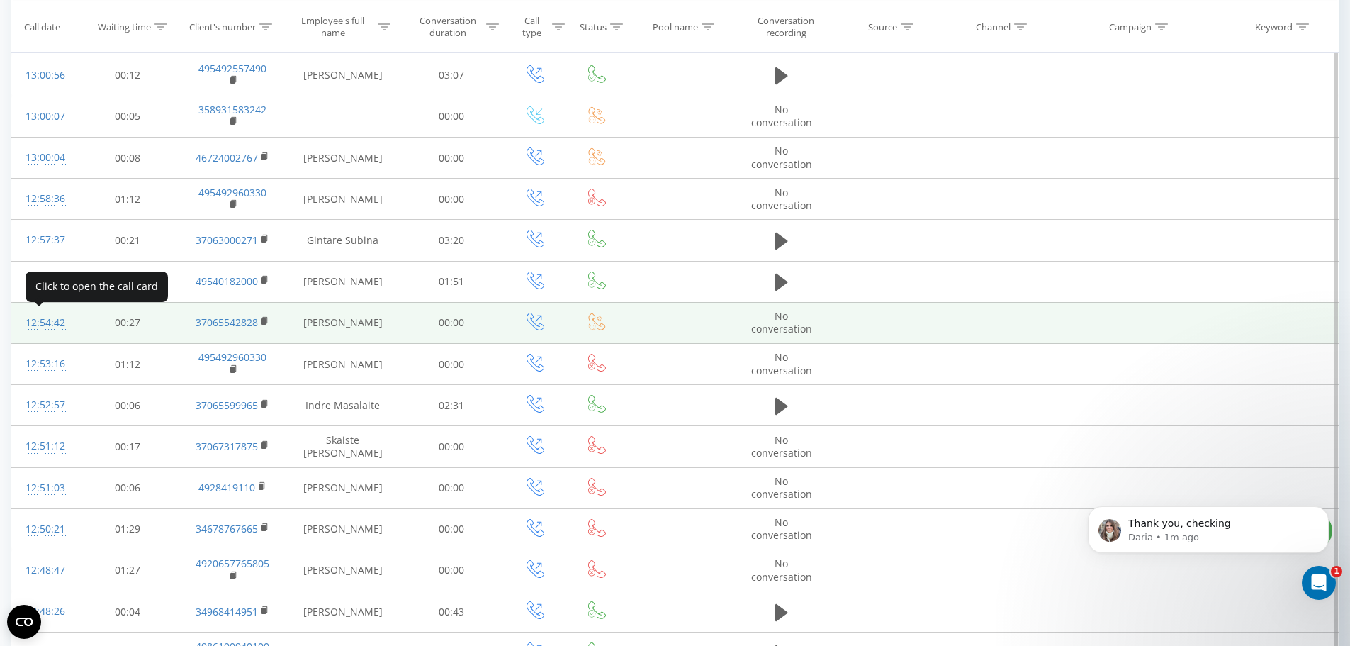
click at [44, 320] on div "12:54:42" at bounding box center [44, 323] width 37 height 28
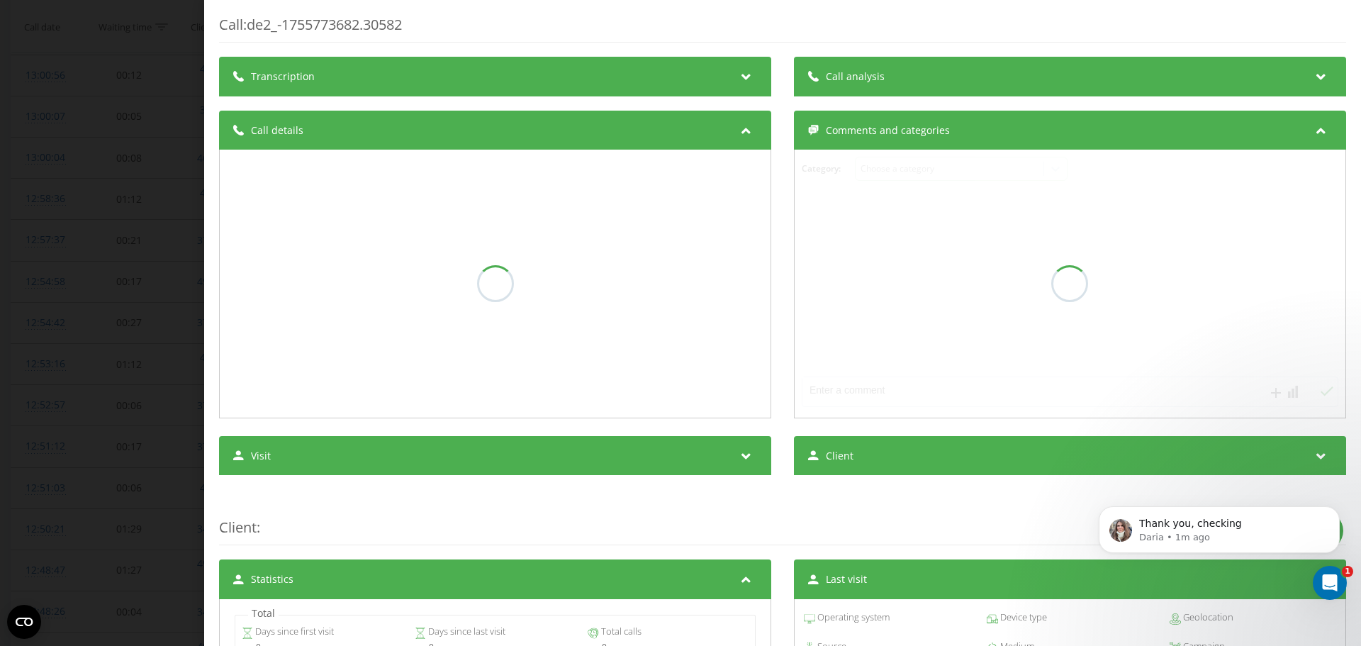
click at [317, 28] on div "Call : de2_-1755773682.30582" at bounding box center [782, 29] width 1127 height 28
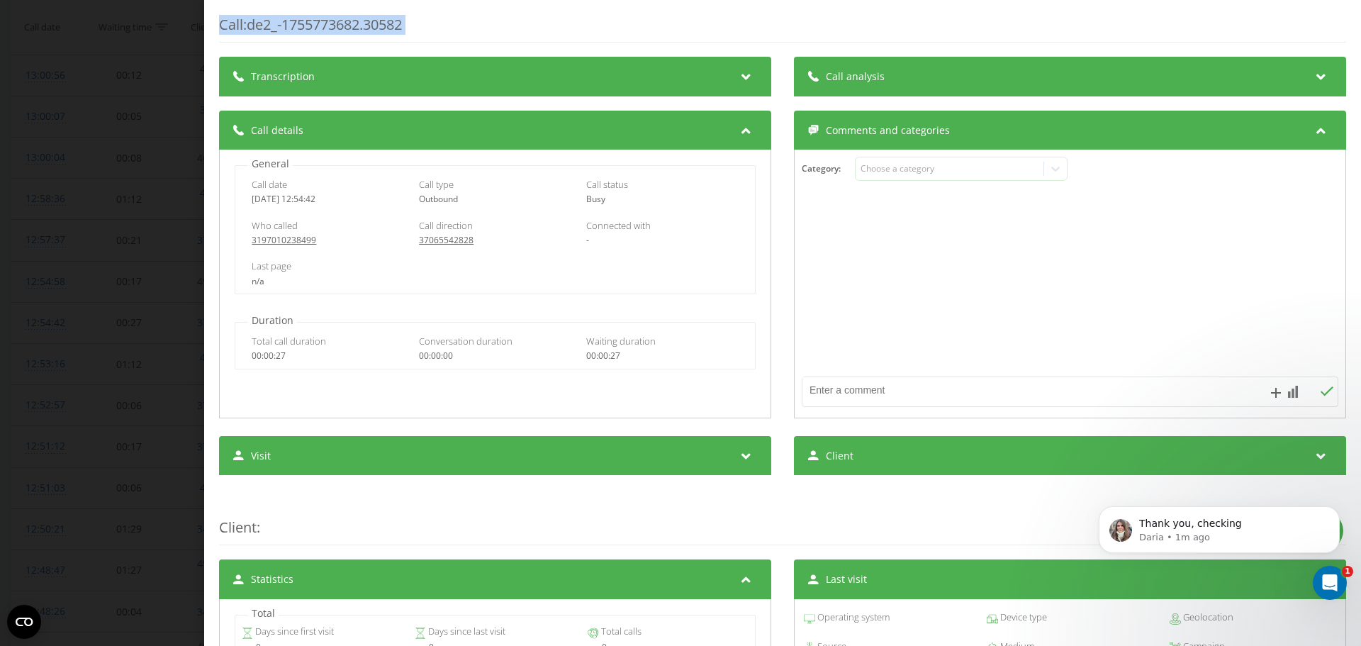
click at [317, 28] on div "Call : de2_-1755773682.30582" at bounding box center [782, 29] width 1127 height 28
copy div "Call : de2_-1755773682.30582"
click at [1323, 577] on icon "Open Intercom Messenger" at bounding box center [1327, 580] width 23 height 23
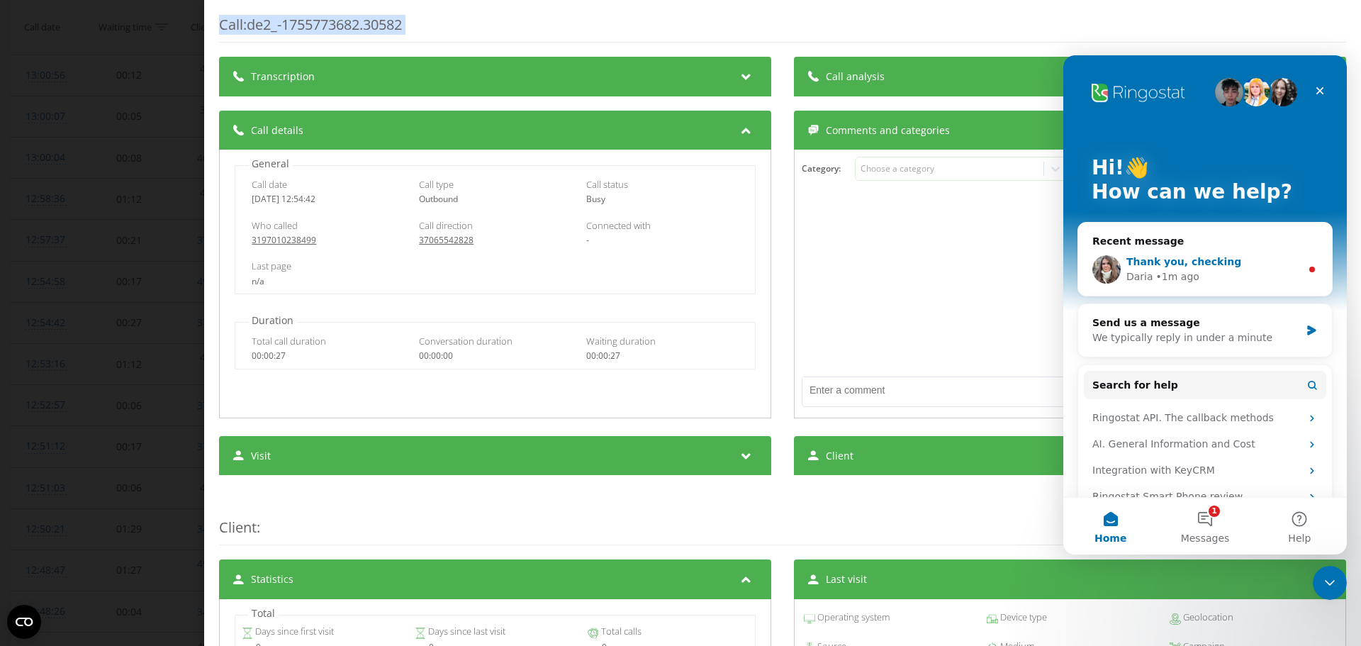
click at [1175, 257] on span "Thank you, checking" at bounding box center [1183, 261] width 115 height 11
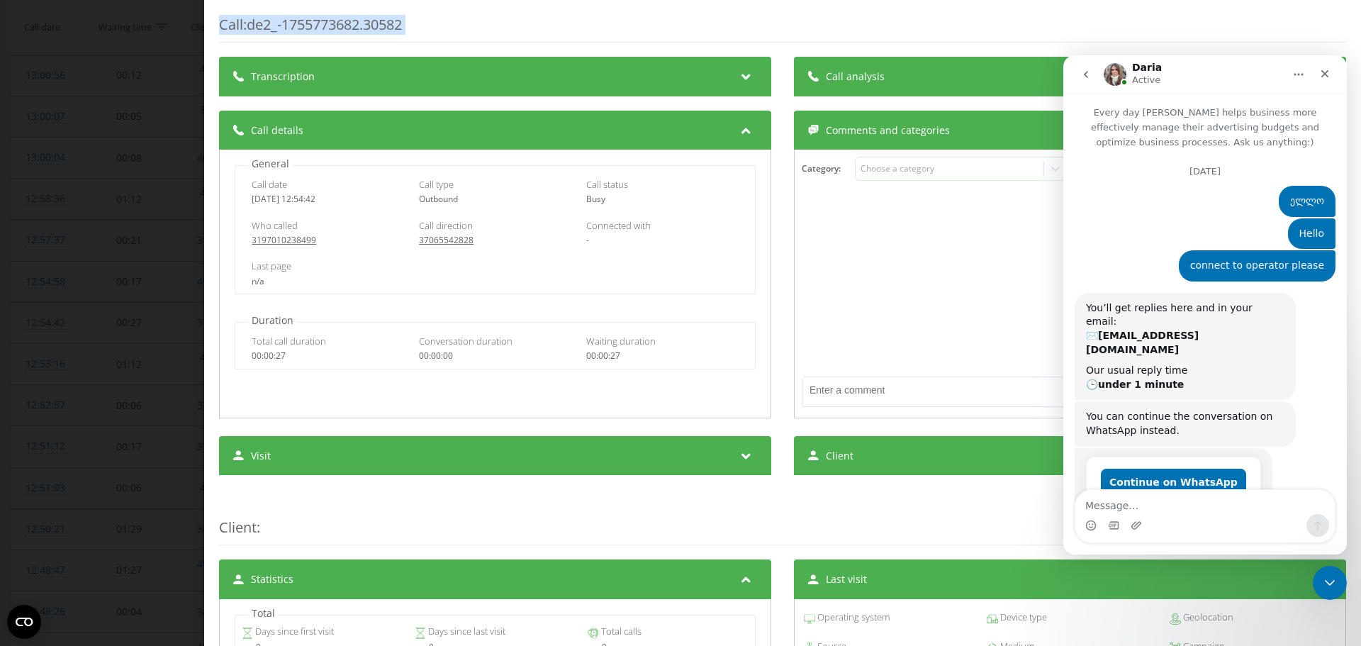
scroll to position [2, 0]
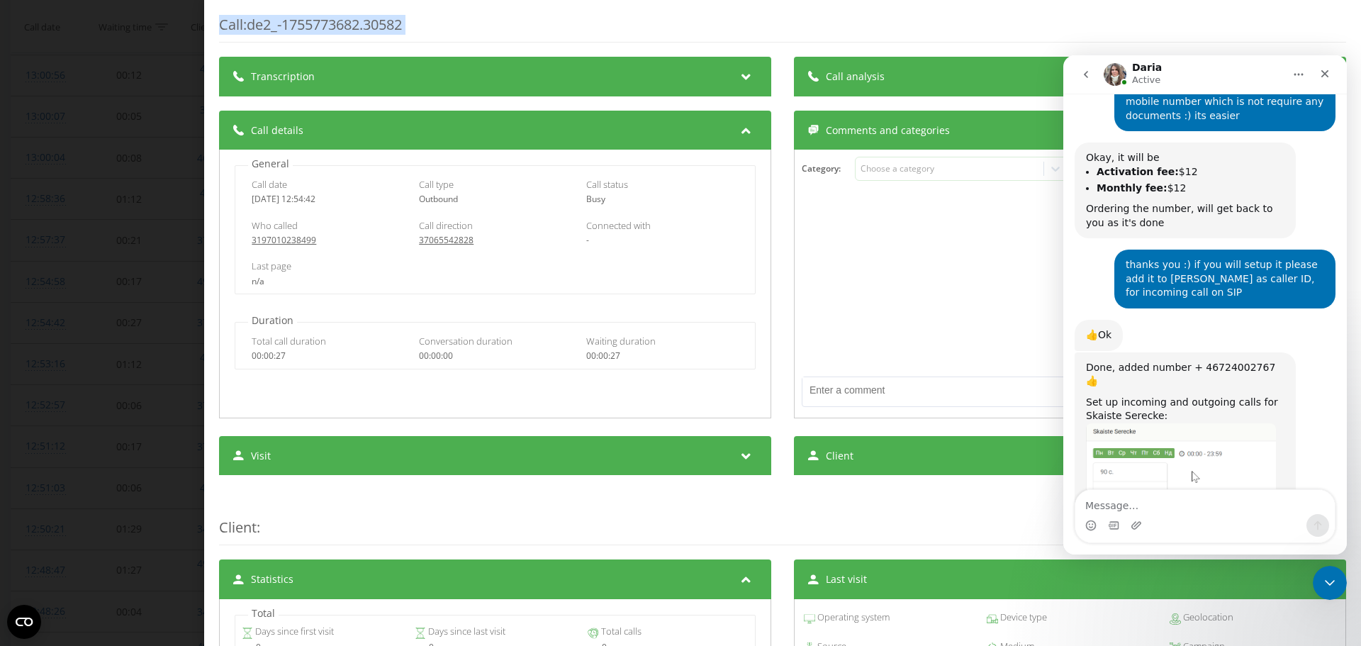
click at [1156, 506] on textarea "Message…" at bounding box center [1204, 502] width 259 height 24
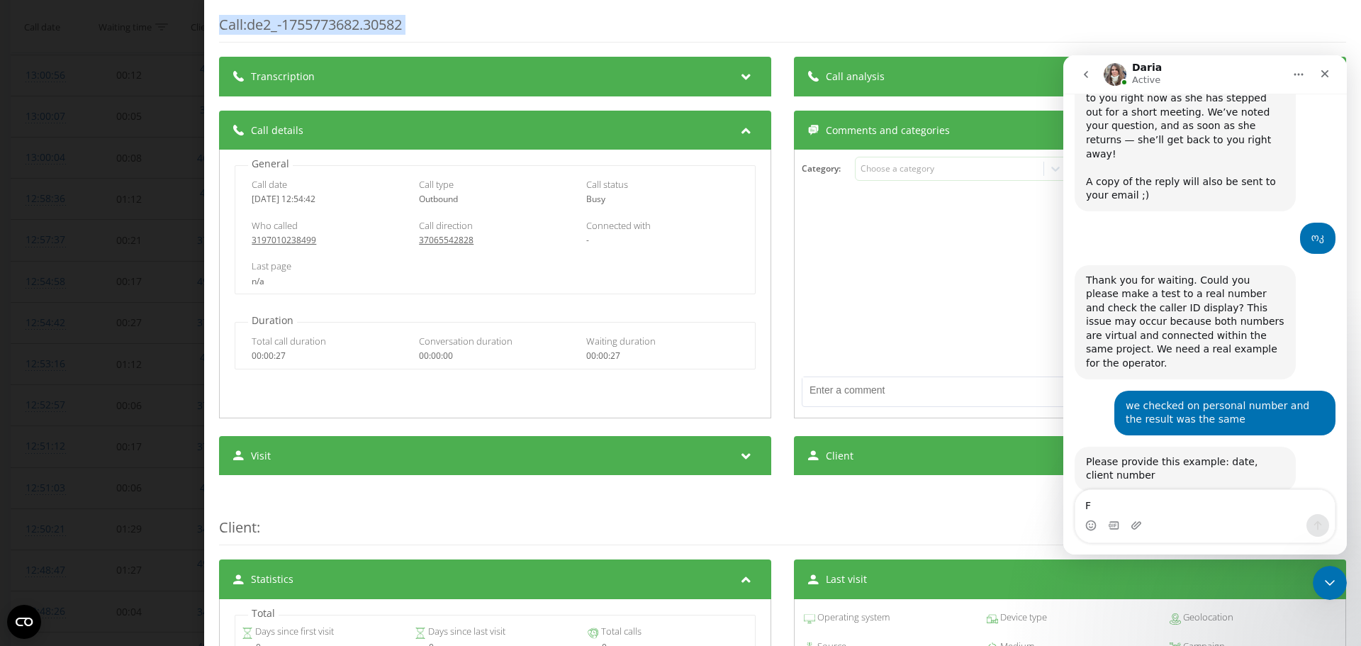
scroll to position [5002, 0]
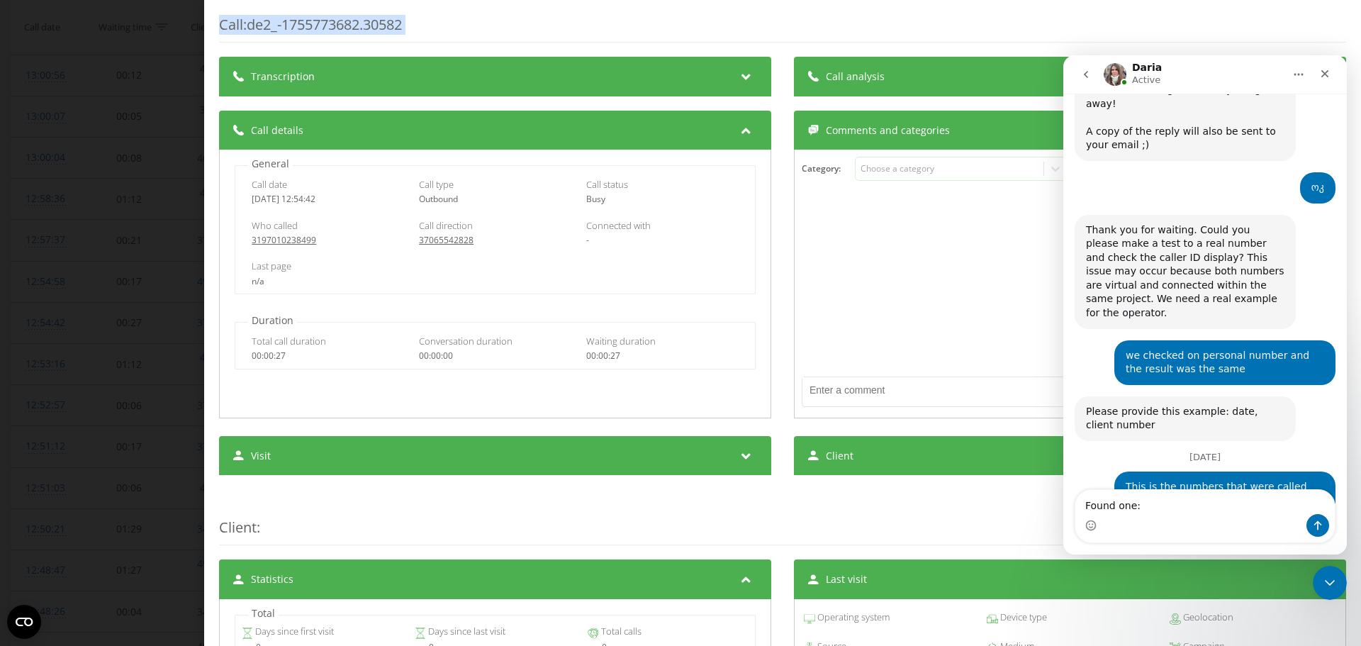
type textarea "Found one: Call: de2_-1755773682.30582"
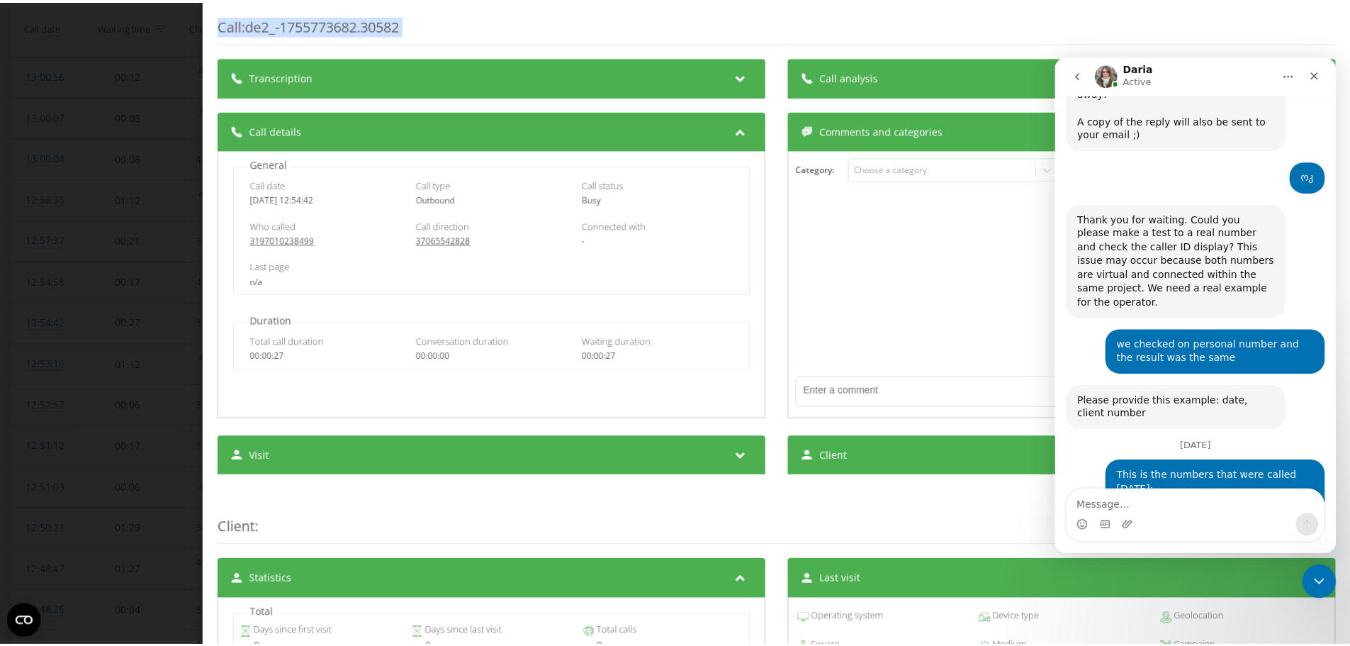
scroll to position [5056, 0]
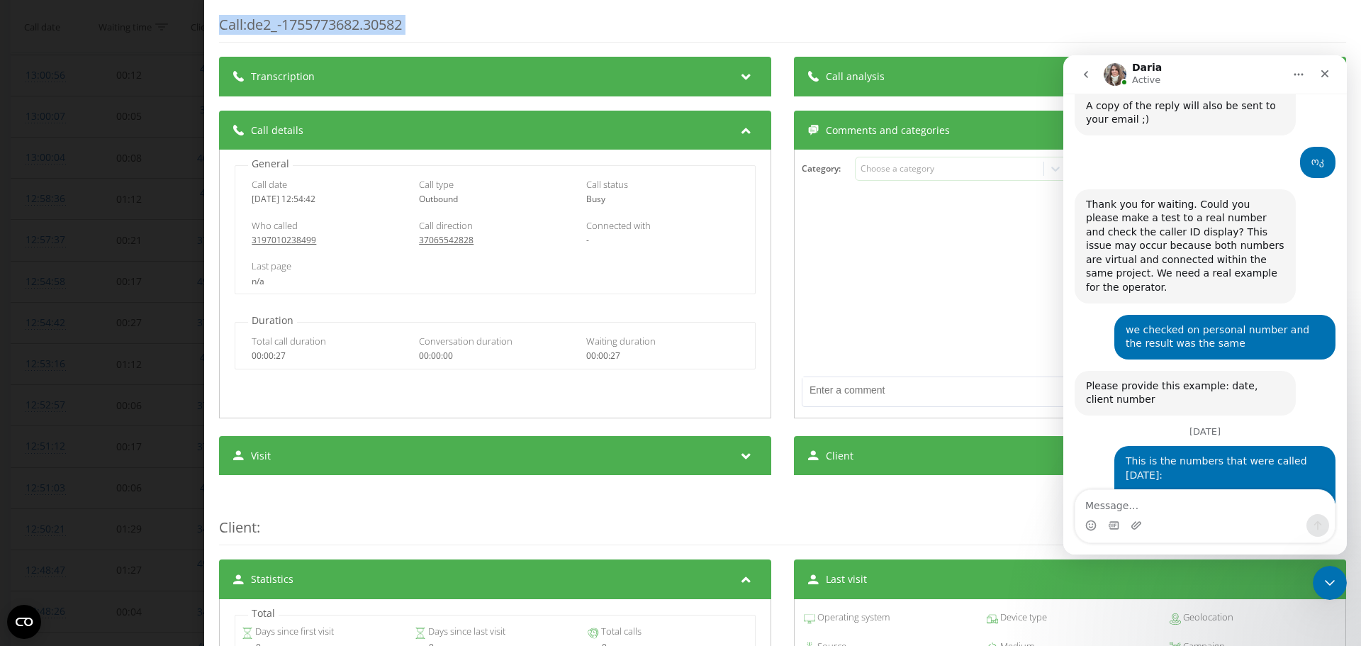
click at [173, 108] on div "Call : de2_-1755773682.30582 Transcription For AI analysis of future calls, con…" at bounding box center [680, 323] width 1361 height 646
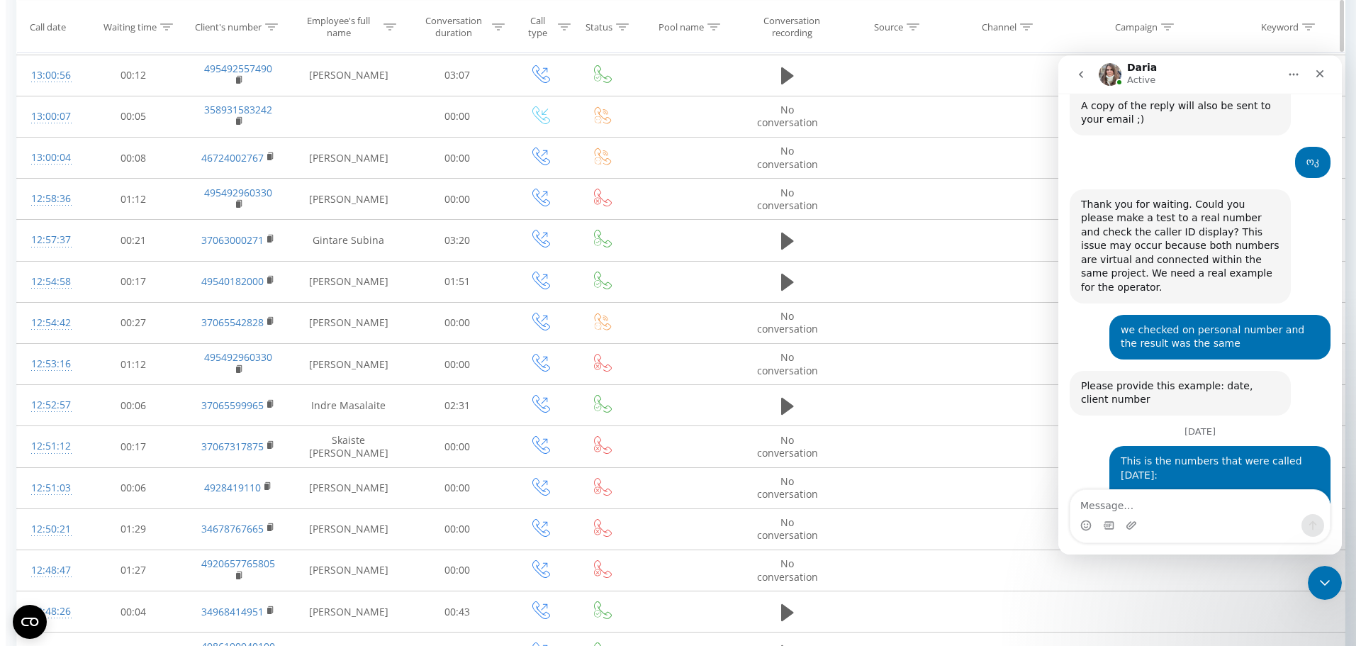
scroll to position [116, 0]
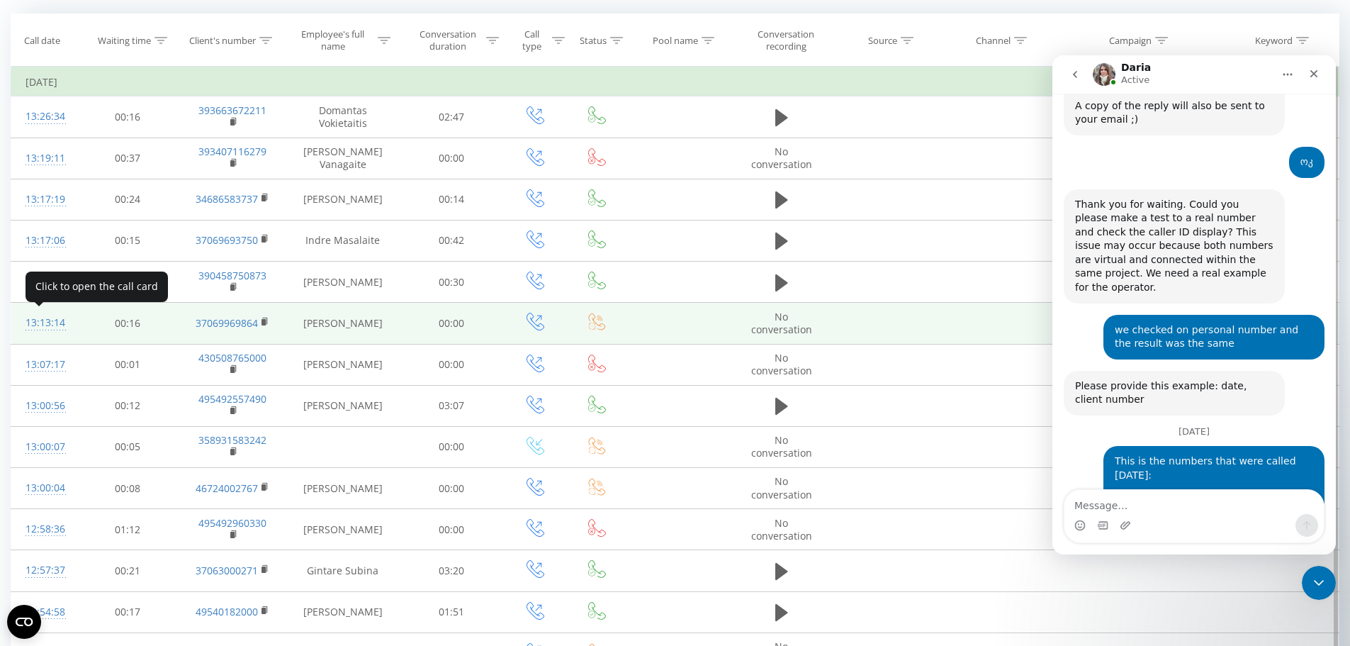
click at [37, 321] on div "13:13:14" at bounding box center [44, 323] width 37 height 28
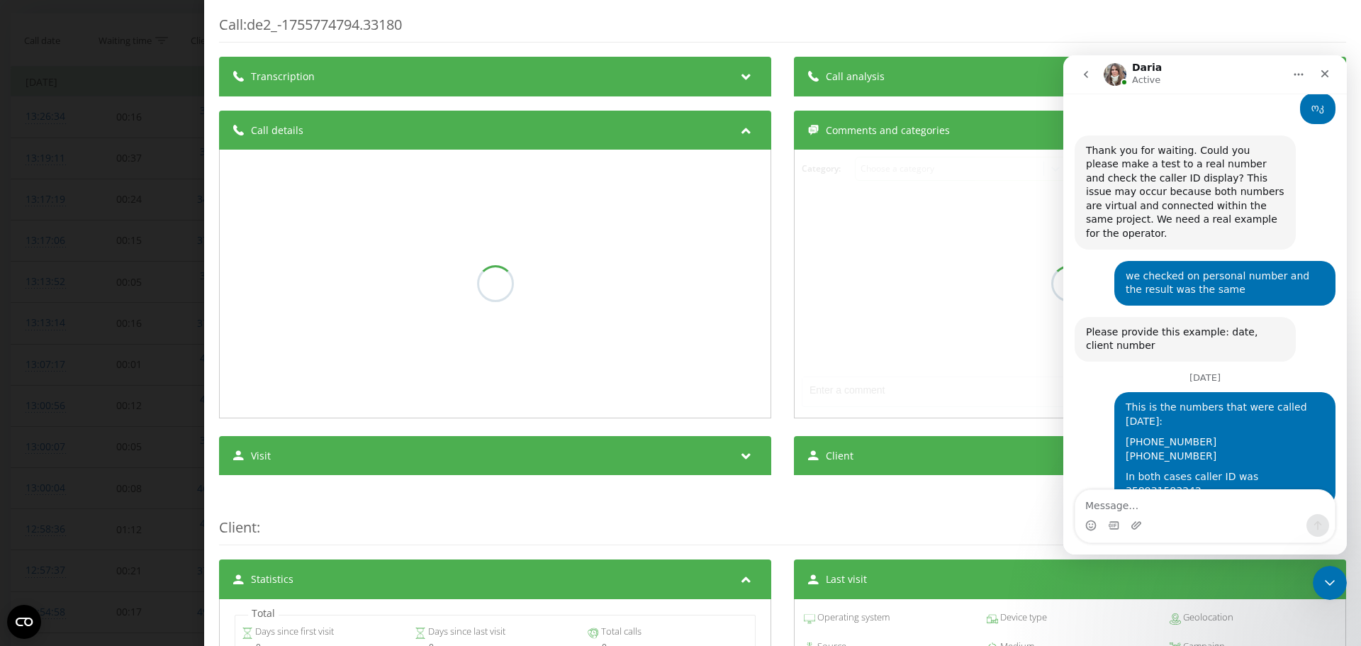
scroll to position [5111, 0]
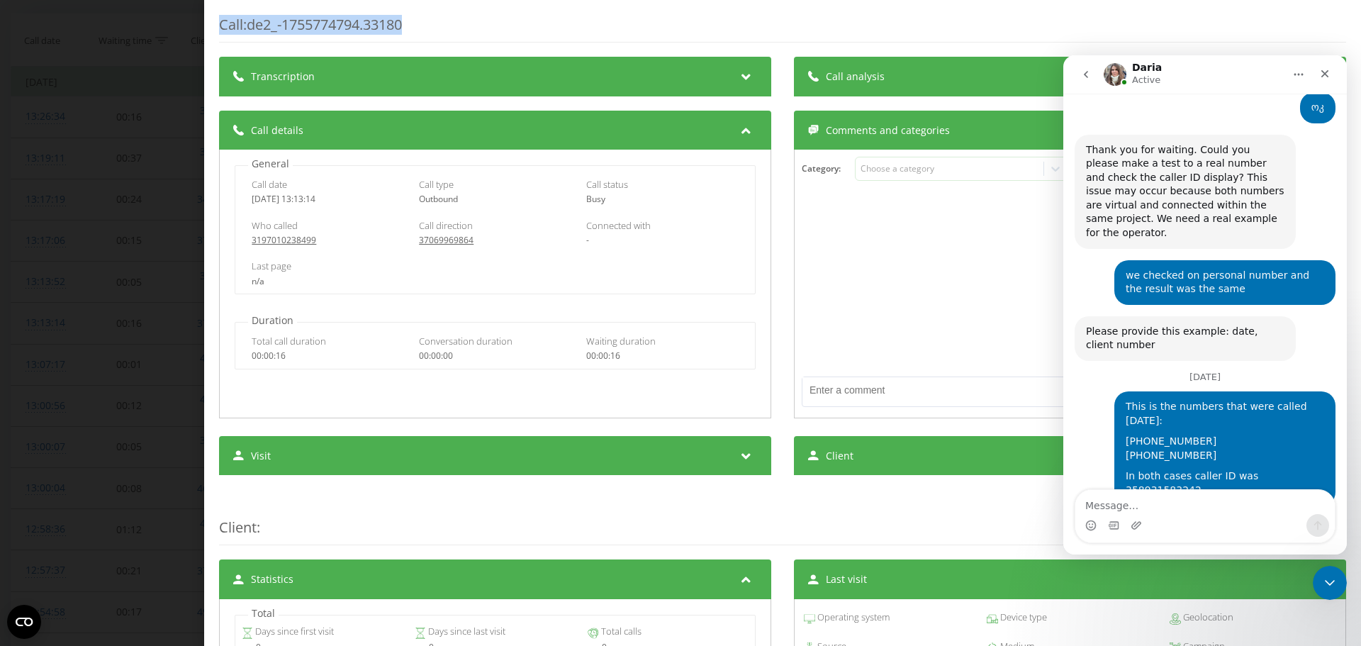
drag, startPoint x: 423, startPoint y: 18, endPoint x: 220, endPoint y: 25, distance: 203.5
click at [220, 25] on div "Call : de2_-1755774794.33180" at bounding box center [782, 29] width 1127 height 28
copy div "Call : de2_-1755774794.33180"
click at [1157, 498] on textarea "Message…" at bounding box center [1204, 502] width 259 height 24
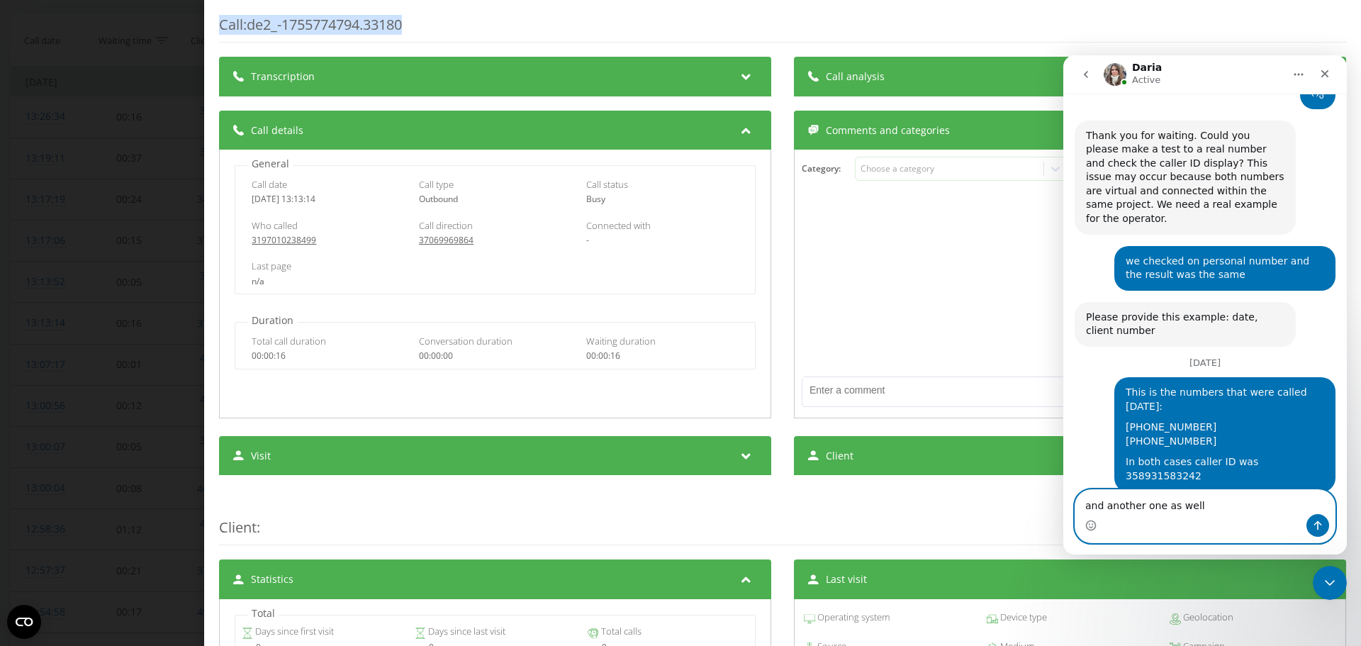
paste textarea "Call: de2_-1755774794.33180"
type textarea "and another one as well Call: de2_-1755774794.33180"
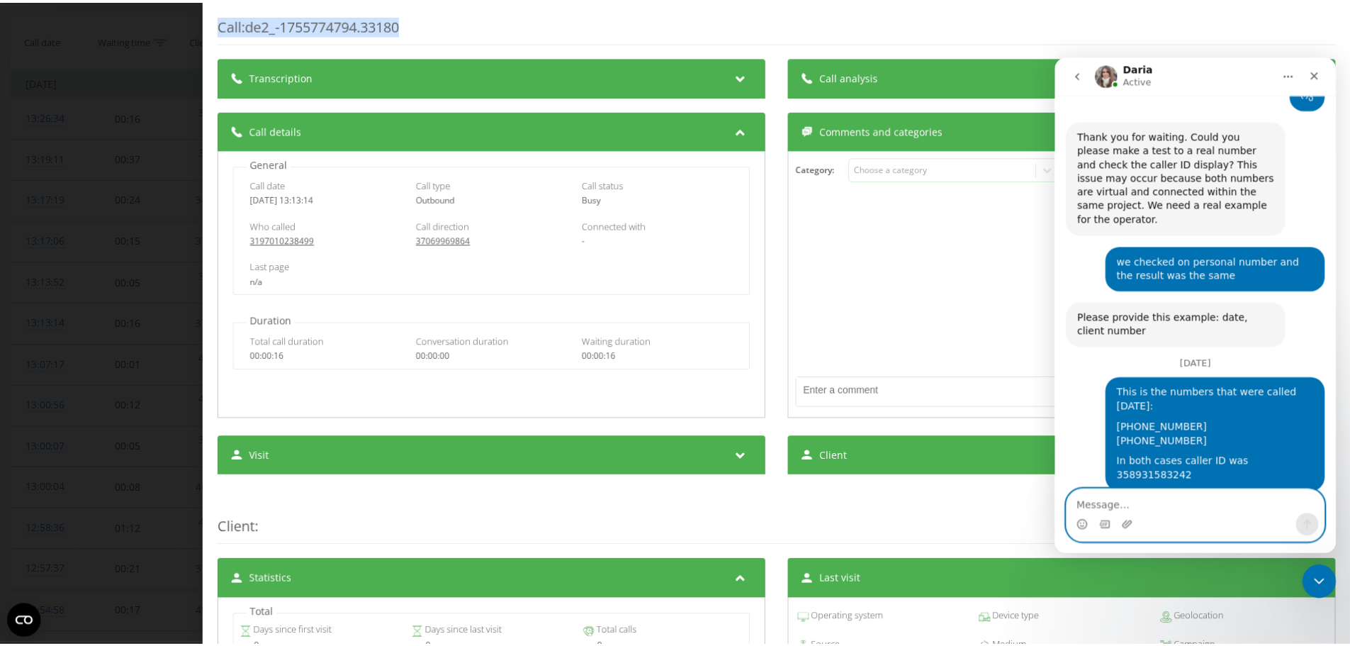
scroll to position [5157, 0]
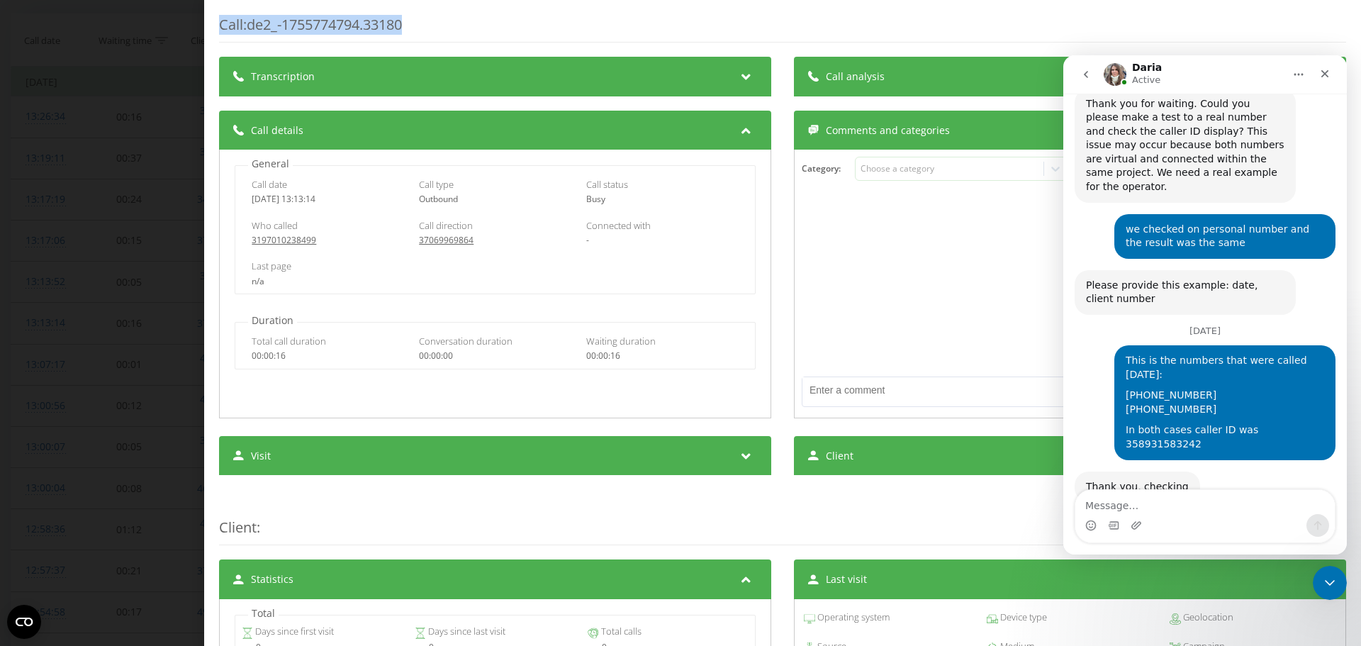
click at [113, 376] on div "Call : de2_-1755774794.33180 Transcription For AI analysis of future calls, con…" at bounding box center [680, 323] width 1361 height 646
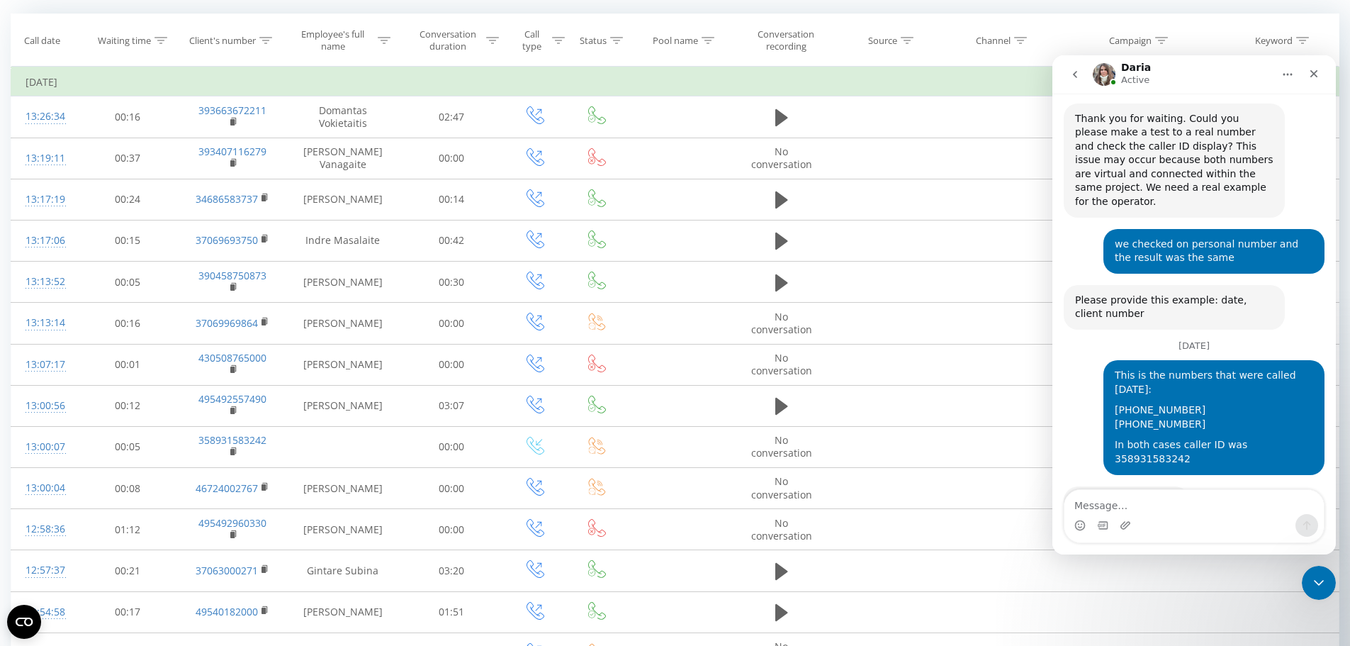
scroll to position [5145, 0]
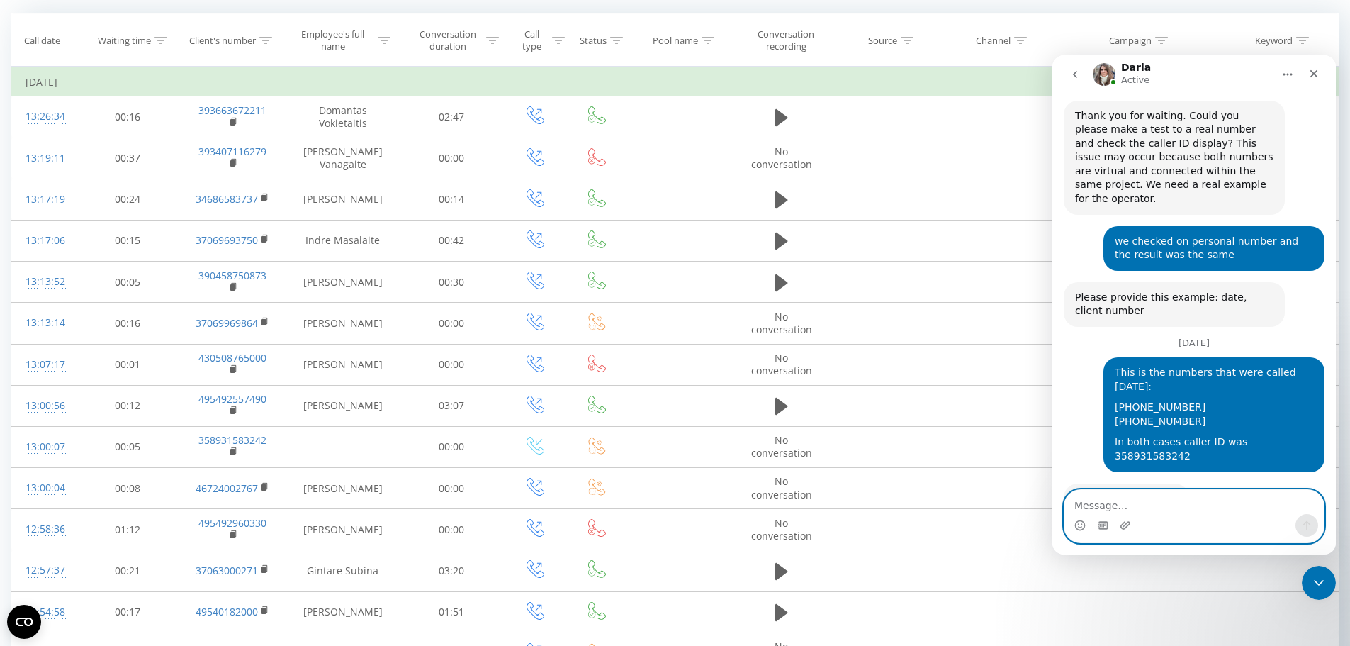
click at [1193, 507] on textarea "Message…" at bounding box center [1193, 502] width 259 height 24
type textarea "thanks"
